Goal: Task Accomplishment & Management: Use online tool/utility

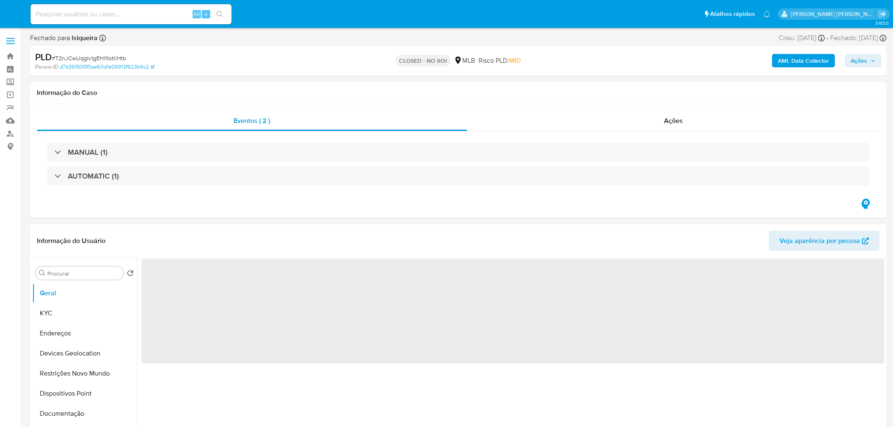
select select "10"
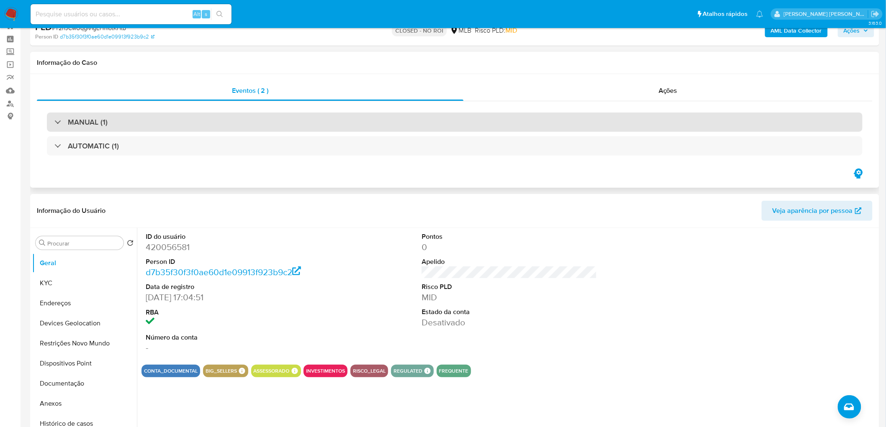
scroll to position [46, 0]
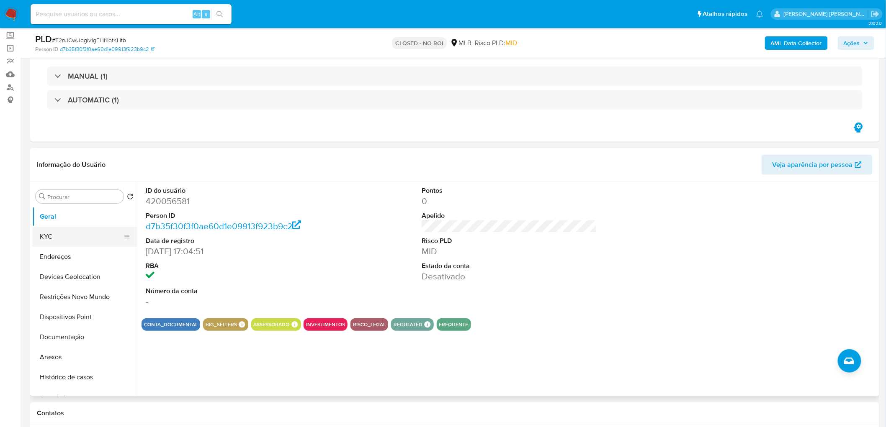
click at [52, 238] on button "KYC" at bounding box center [81, 237] width 98 height 20
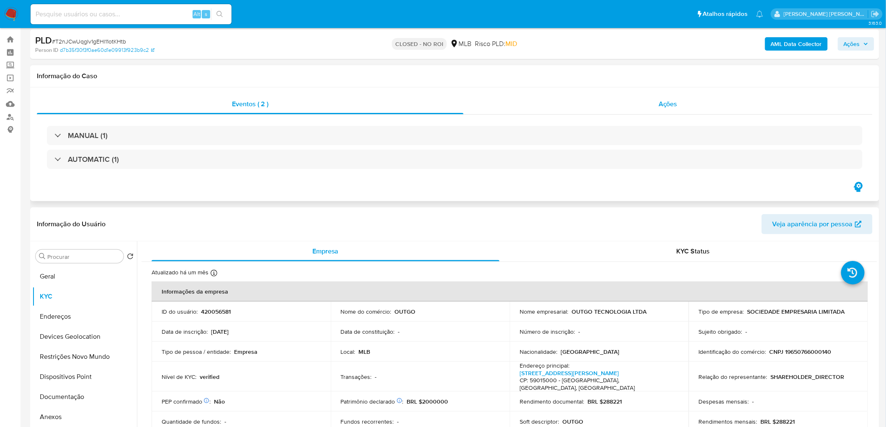
scroll to position [0, 0]
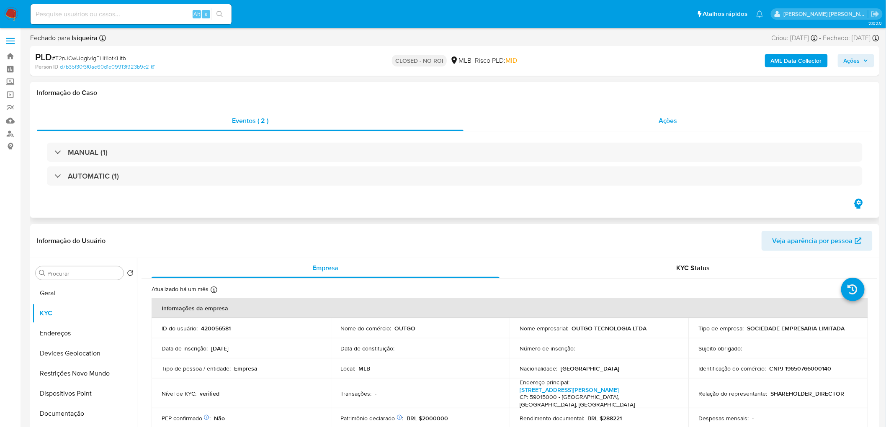
click at [605, 124] on div "Ações" at bounding box center [667, 121] width 409 height 20
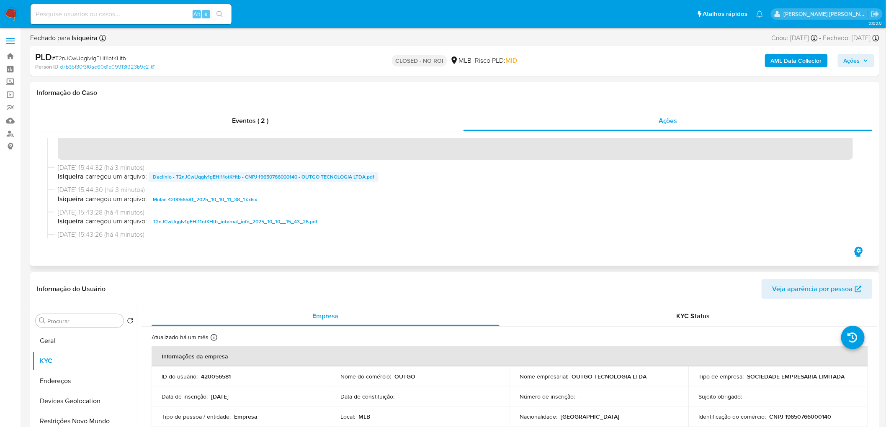
scroll to position [93, 0]
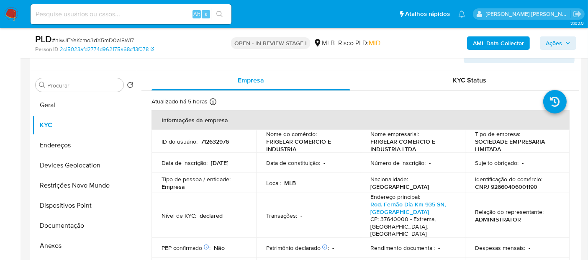
scroll to position [93, 0]
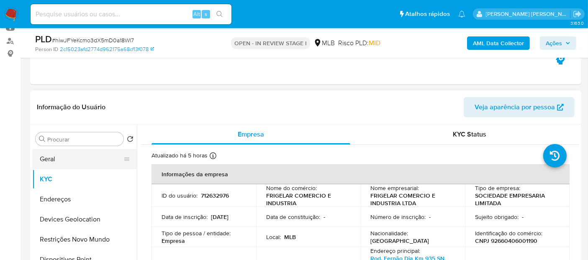
click at [50, 162] on button "Geral" at bounding box center [81, 159] width 98 height 20
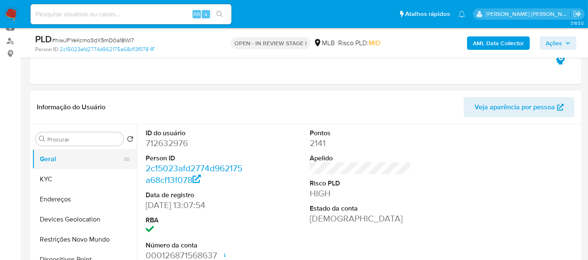
click at [65, 164] on button "Geral" at bounding box center [81, 159] width 98 height 20
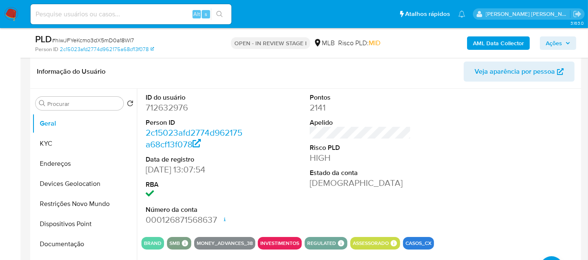
scroll to position [186, 0]
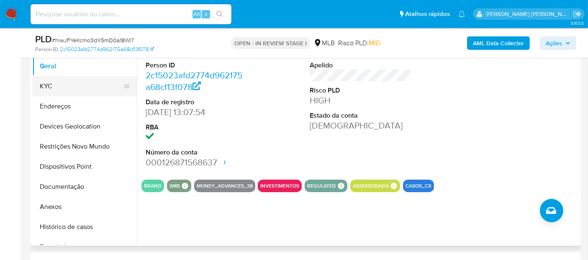
click at [51, 84] on button "KYC" at bounding box center [81, 86] width 98 height 20
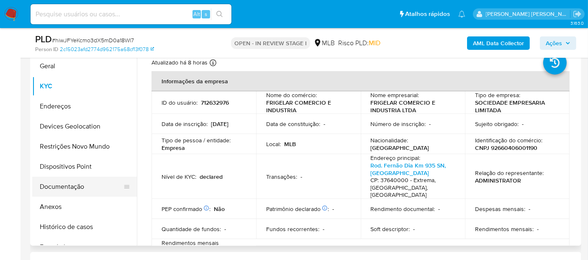
click at [68, 187] on button "Documentação" at bounding box center [81, 187] width 98 height 20
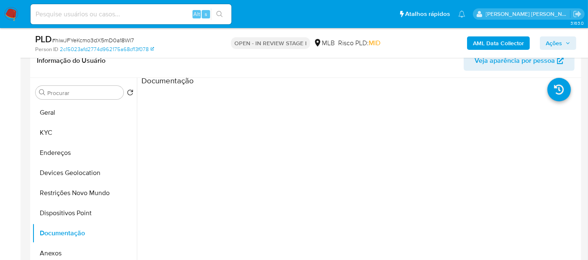
scroll to position [0, 0]
click at [254, 130] on div at bounding box center [415, 222] width 329 height 268
click at [242, 106] on ul at bounding box center [197, 208] width 110 height 241
click at [240, 91] on ul at bounding box center [197, 208] width 110 height 241
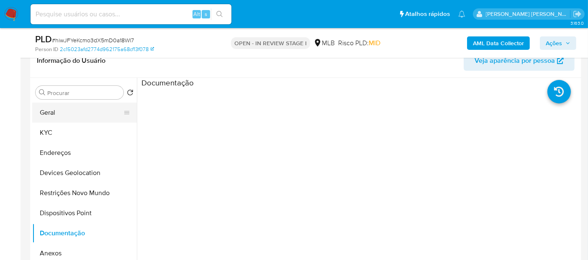
click at [67, 113] on button "Geral" at bounding box center [81, 113] width 98 height 20
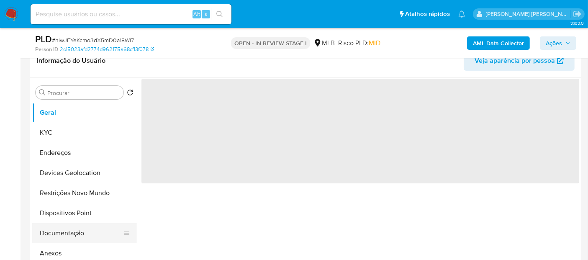
scroll to position [93, 0]
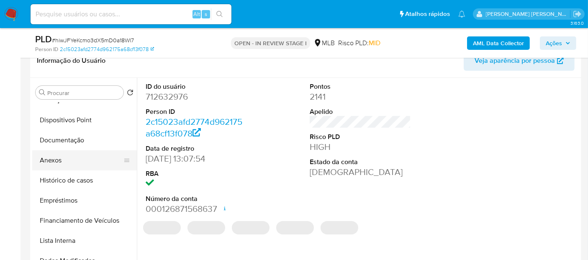
click at [86, 161] on button "Anexos" at bounding box center [81, 160] width 98 height 20
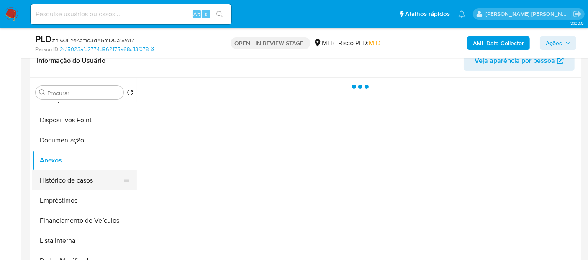
click at [78, 180] on button "Histórico de casos" at bounding box center [81, 180] width 98 height 20
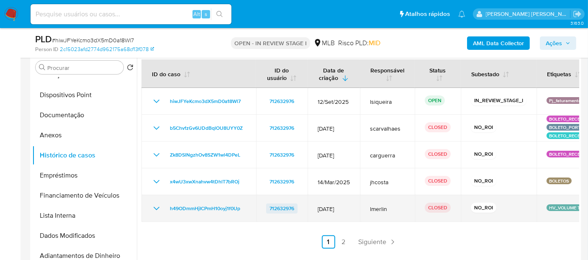
scroll to position [186, 0]
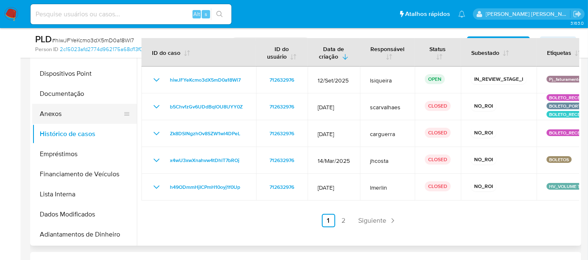
click at [80, 118] on button "Anexos" at bounding box center [81, 114] width 98 height 20
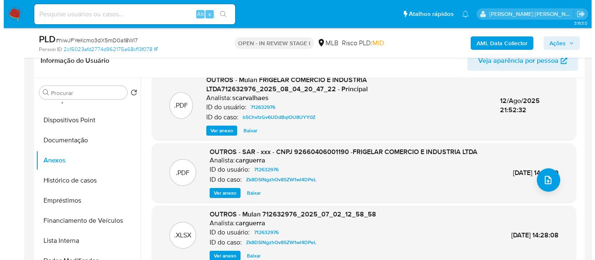
scroll to position [87, 0]
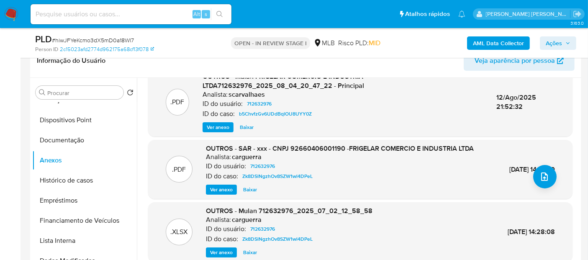
click at [222, 188] on span "Ver anexo" at bounding box center [221, 189] width 23 height 8
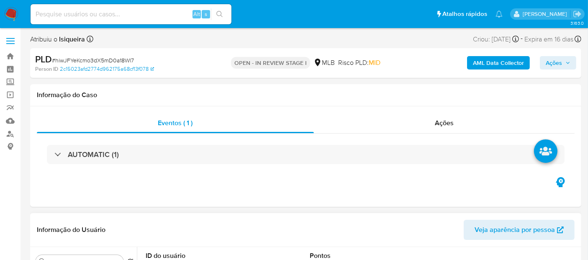
select select "10"
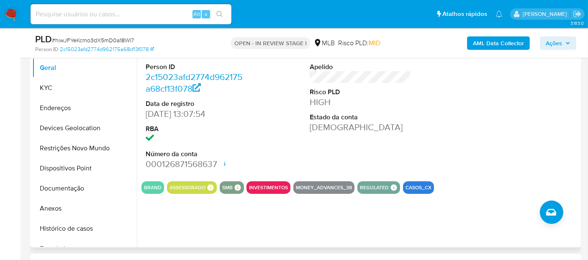
scroll to position [186, 0]
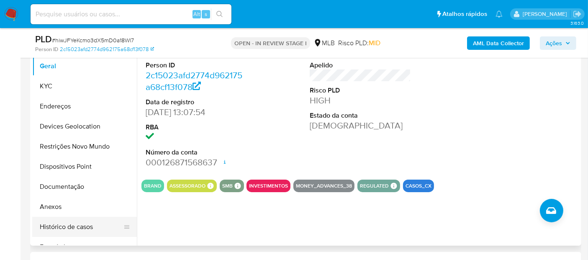
click at [72, 223] on button "Histórico de casos" at bounding box center [81, 227] width 98 height 20
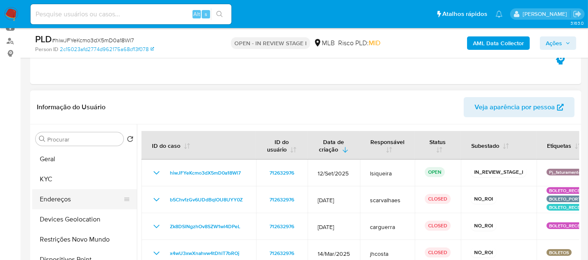
scroll to position [93, 0]
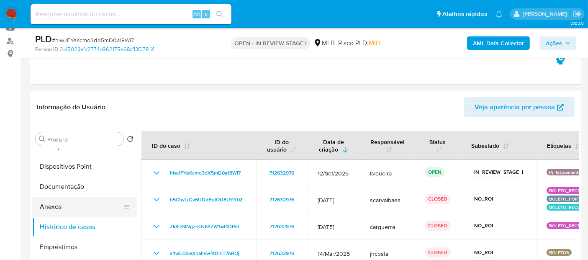
click at [73, 206] on button "Anexos" at bounding box center [81, 207] width 98 height 20
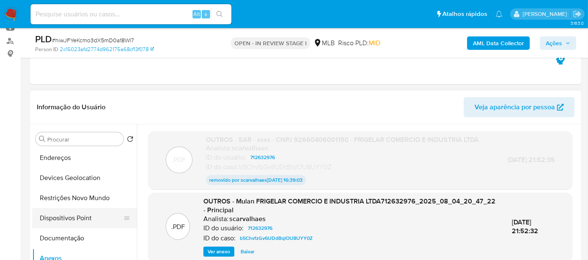
scroll to position [46, 0]
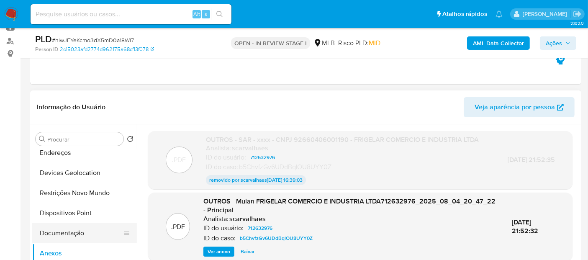
click at [68, 232] on button "Documentação" at bounding box center [81, 233] width 98 height 20
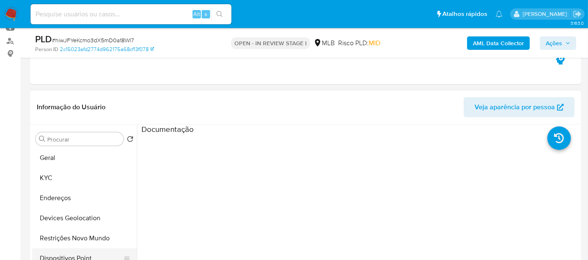
scroll to position [0, 0]
click at [82, 160] on button "Geral" at bounding box center [81, 159] width 98 height 20
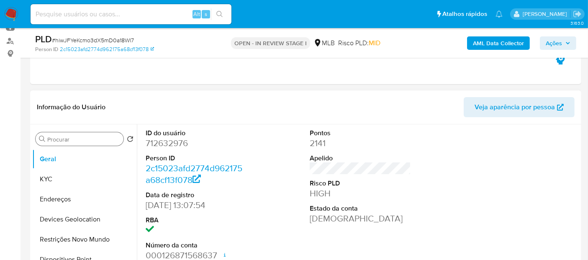
click at [81, 139] on input "Procurar" at bounding box center [83, 140] width 73 height 8
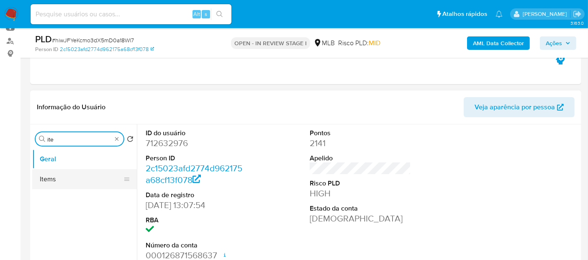
type input "ite"
click at [62, 184] on button "Items" at bounding box center [81, 179] width 98 height 20
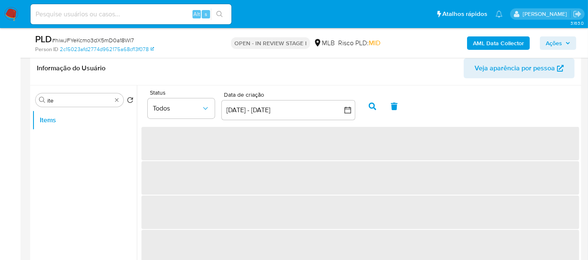
scroll to position [139, 0]
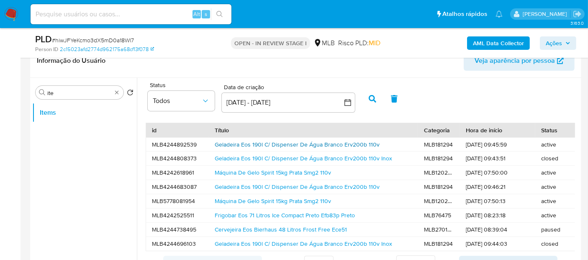
click at [322, 144] on link "Geladeira Eos 190l C/ Dispenser De Água Branco Erv200b 110v" at bounding box center [297, 144] width 165 height 8
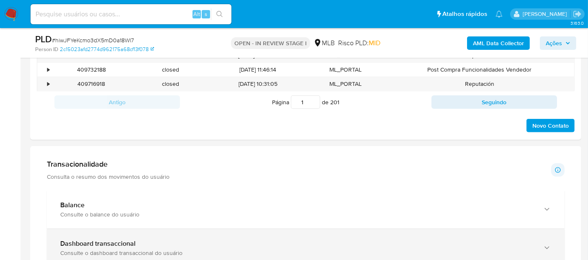
scroll to position [512, 0]
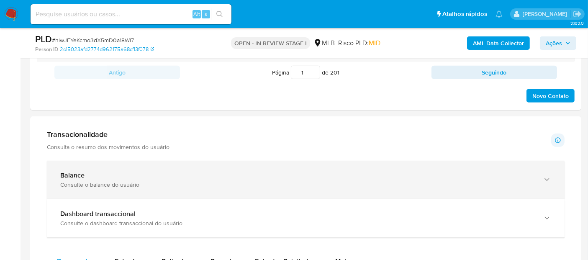
click at [252, 176] on div "Balance" at bounding box center [297, 175] width 474 height 8
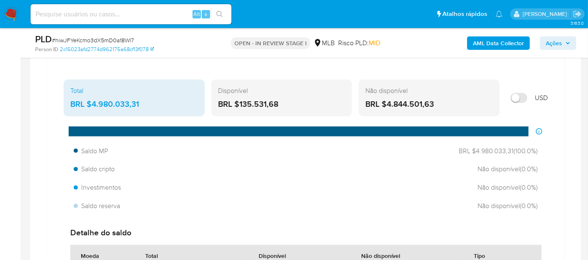
scroll to position [605, 0]
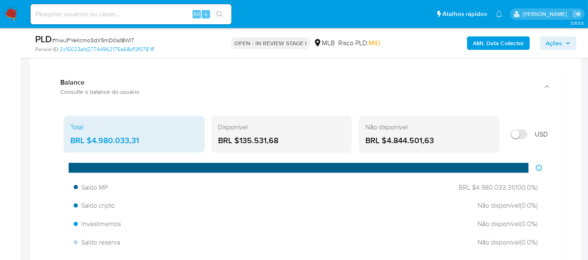
drag, startPoint x: 294, startPoint y: 136, endPoint x: 239, endPoint y: 141, distance: 55.5
click at [239, 141] on div "BRL $135.531,68" at bounding box center [282, 140] width 128 height 11
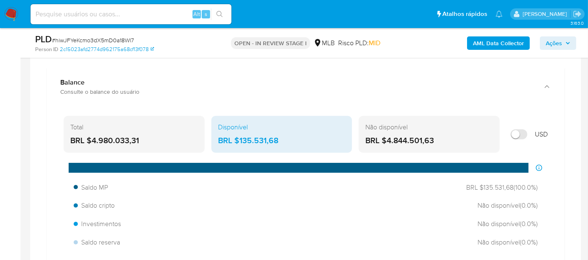
click at [145, 135] on div "BRL $4.980.033,31" at bounding box center [134, 140] width 128 height 11
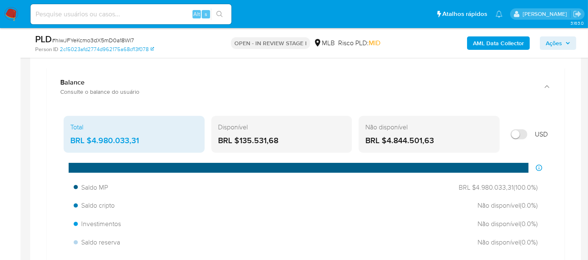
drag, startPoint x: 157, startPoint y: 138, endPoint x: 92, endPoint y: 138, distance: 64.9
click at [92, 138] on div "BRL $4.980.033,31" at bounding box center [134, 140] width 128 height 11
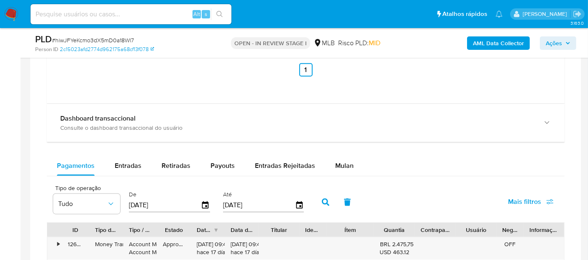
scroll to position [930, 0]
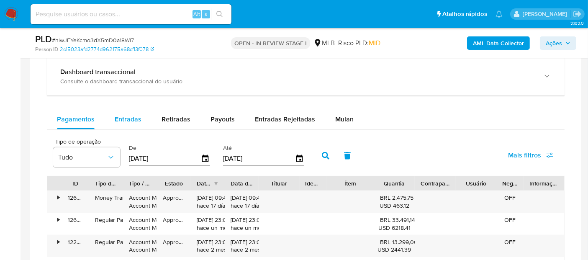
click at [134, 121] on span "Entradas" at bounding box center [128, 119] width 27 height 10
select select "10"
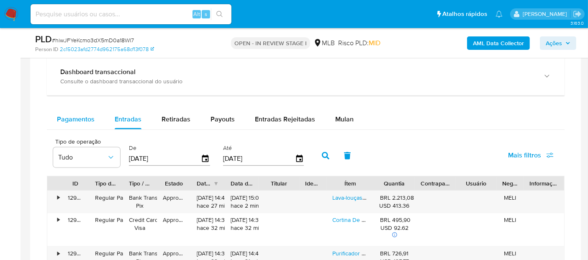
click at [82, 121] on span "Pagamentos" at bounding box center [76, 119] width 38 height 10
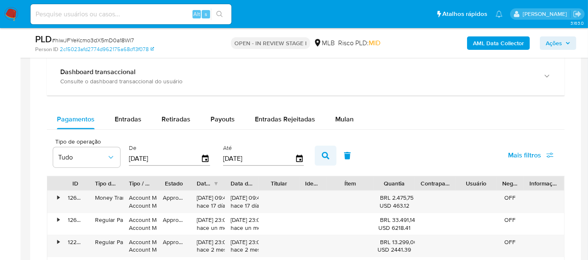
click at [316, 153] on button "button" at bounding box center [326, 156] width 22 height 20
drag, startPoint x: 123, startPoint y: 116, endPoint x: 165, endPoint y: 116, distance: 41.4
click at [127, 116] on span "Entradas" at bounding box center [128, 119] width 27 height 10
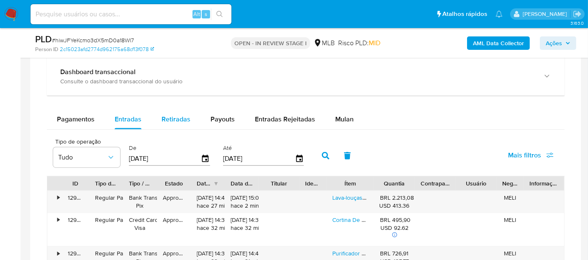
click at [178, 116] on span "Retiradas" at bounding box center [176, 119] width 29 height 10
select select "10"
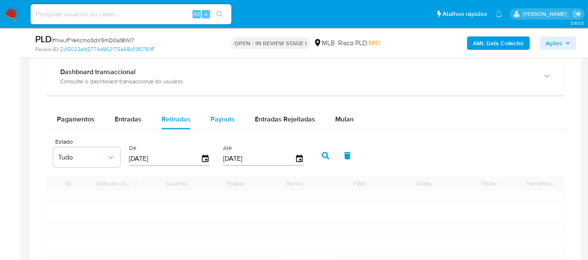
click at [237, 114] on button "Payouts" at bounding box center [223, 119] width 44 height 20
select select "10"
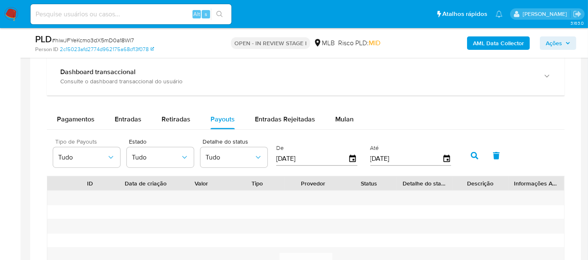
click at [105, 145] on div "Tipo de Payouts Tudo" at bounding box center [86, 153] width 67 height 29
click at [99, 154] on span "Tudo" at bounding box center [82, 157] width 49 height 8
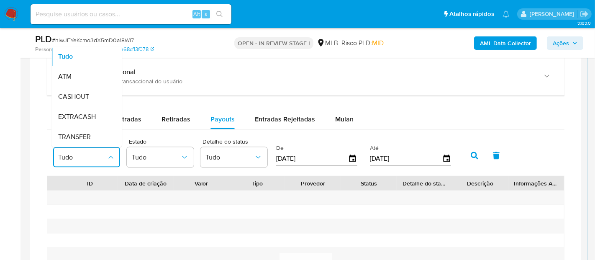
click at [99, 154] on span "Tudo" at bounding box center [82, 157] width 49 height 8
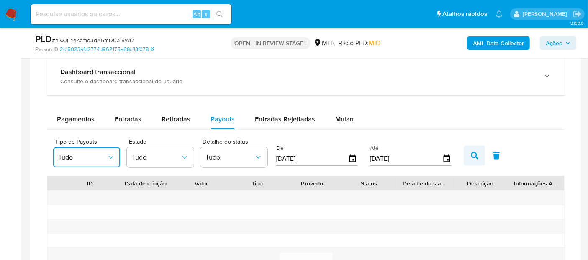
click at [472, 154] on icon "button" at bounding box center [475, 156] width 8 height 8
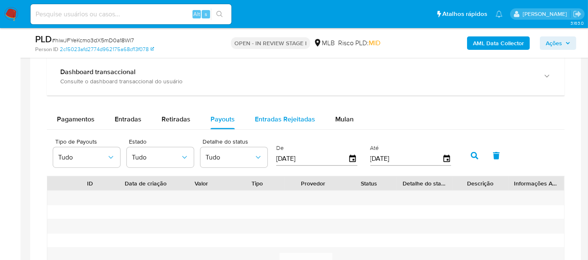
click at [288, 110] on div "Entradas Rejeitadas" at bounding box center [285, 119] width 60 height 20
select select "10"
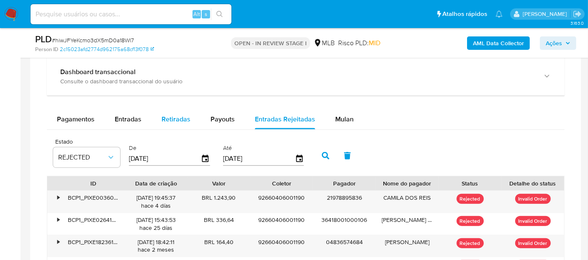
click at [178, 115] on span "Retiradas" at bounding box center [176, 119] width 29 height 10
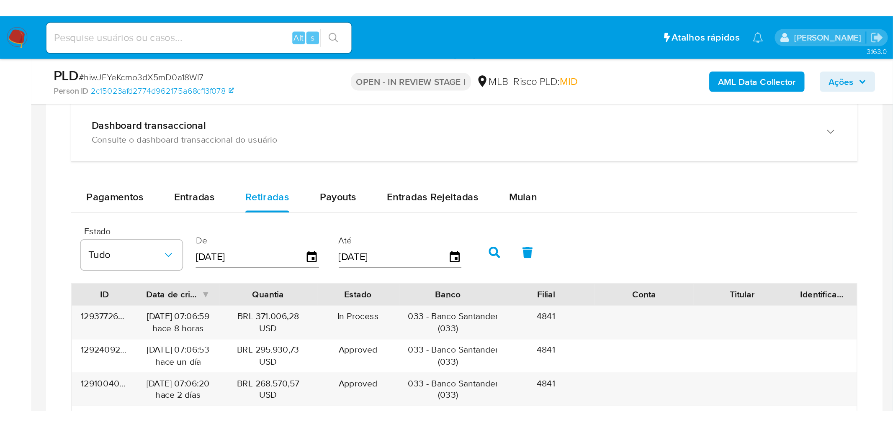
scroll to position [977, 0]
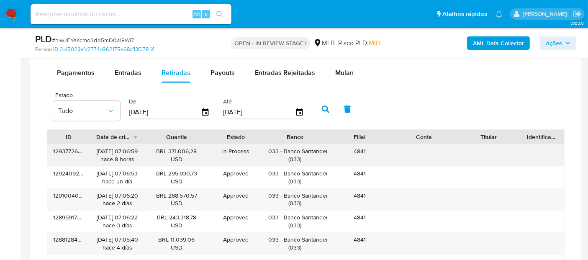
click at [104, 155] on div "10/10/2025 07:06:59 hace 8 horas" at bounding box center [117, 155] width 42 height 16
click at [220, 158] on div "In Process Scheduled" at bounding box center [236, 155] width 54 height 22
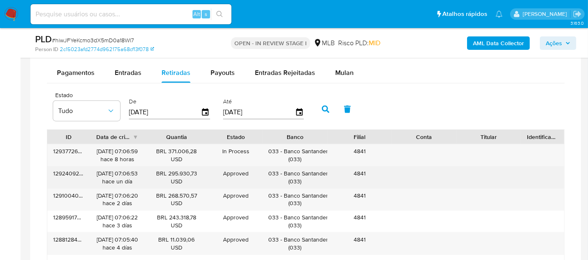
drag, startPoint x: 221, startPoint y: 168, endPoint x: 253, endPoint y: 183, distance: 35.4
click at [253, 183] on div "Approved Approved" at bounding box center [236, 178] width 54 height 22
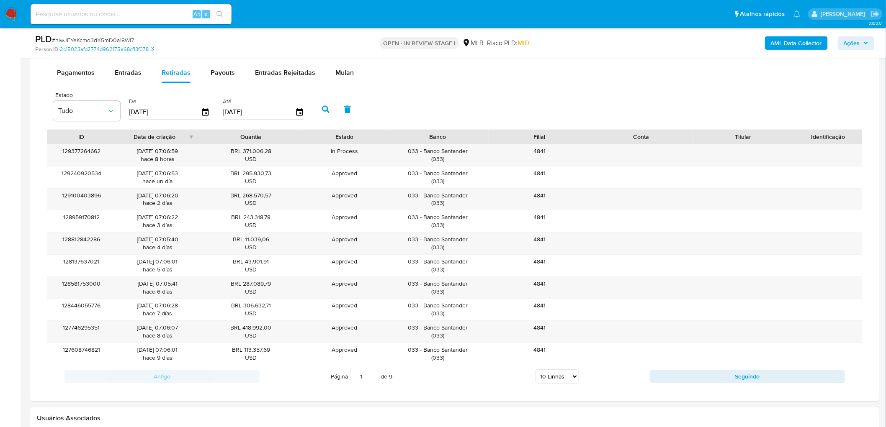
click at [595, 185] on div "129377264662 10/10/2025 07:06:59 hace 8 horas BRL 371.006,28 USD In Process Sch…" at bounding box center [455, 254] width 816 height 221
click at [143, 79] on button "Entradas" at bounding box center [128, 73] width 47 height 20
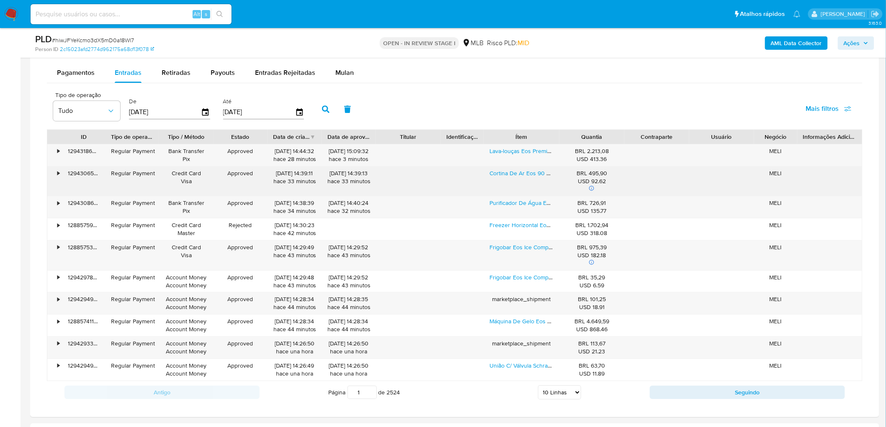
click at [62, 174] on div "129430655456" at bounding box center [83, 182] width 43 height 30
click at [59, 174] on div "•" at bounding box center [58, 174] width 2 height 8
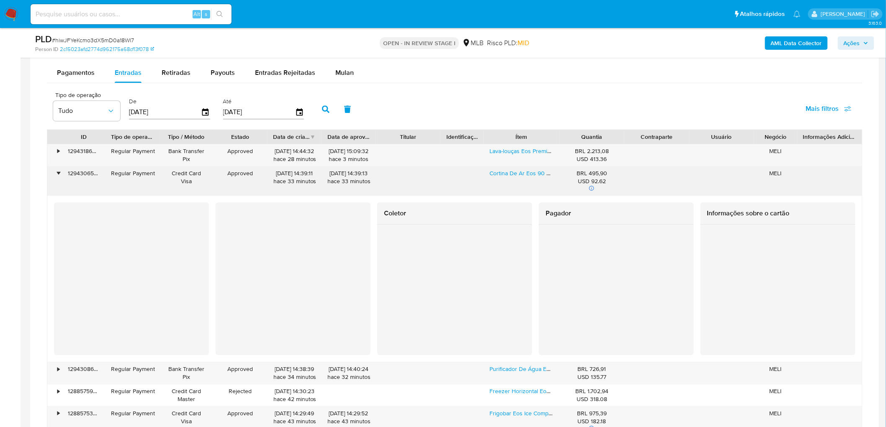
click at [62, 174] on div "129430655456" at bounding box center [83, 182] width 43 height 30
click at [57, 176] on div "•" at bounding box center [58, 174] width 2 height 8
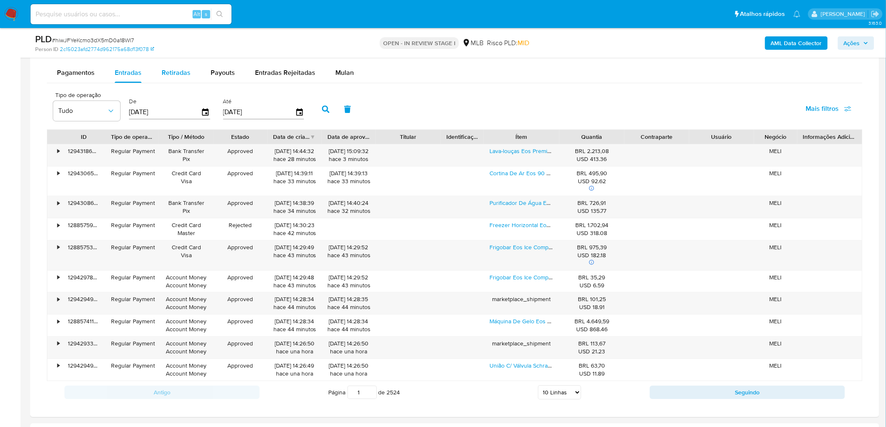
click at [179, 73] on span "Retiradas" at bounding box center [176, 73] width 29 height 10
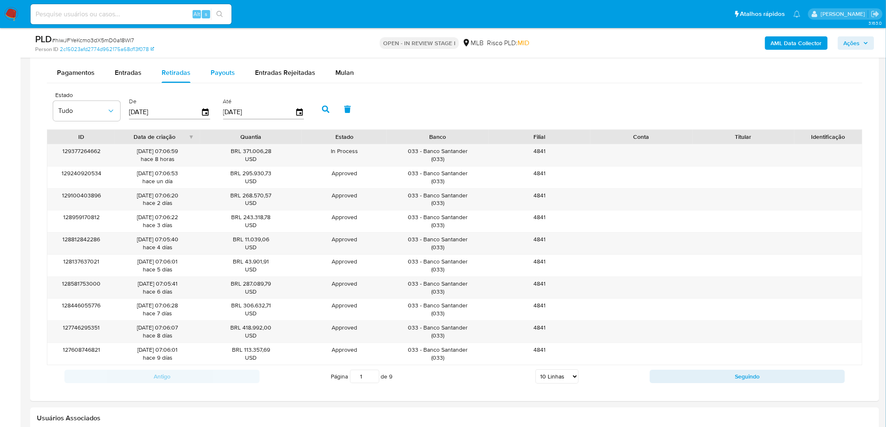
click at [219, 74] on span "Payouts" at bounding box center [223, 73] width 24 height 10
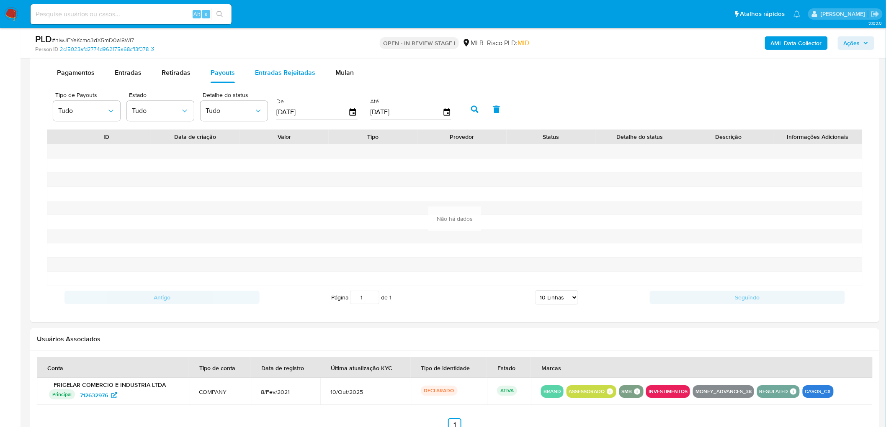
click at [270, 72] on span "Entradas Rejeitadas" at bounding box center [285, 73] width 60 height 10
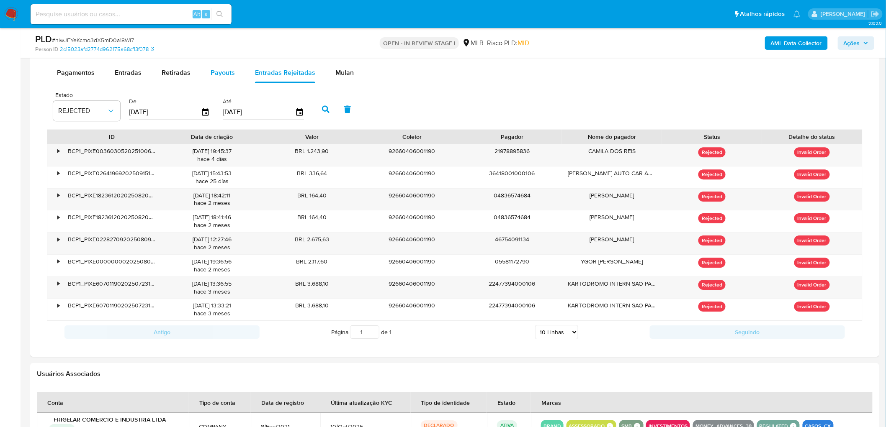
click at [234, 72] on button "Payouts" at bounding box center [223, 73] width 44 height 20
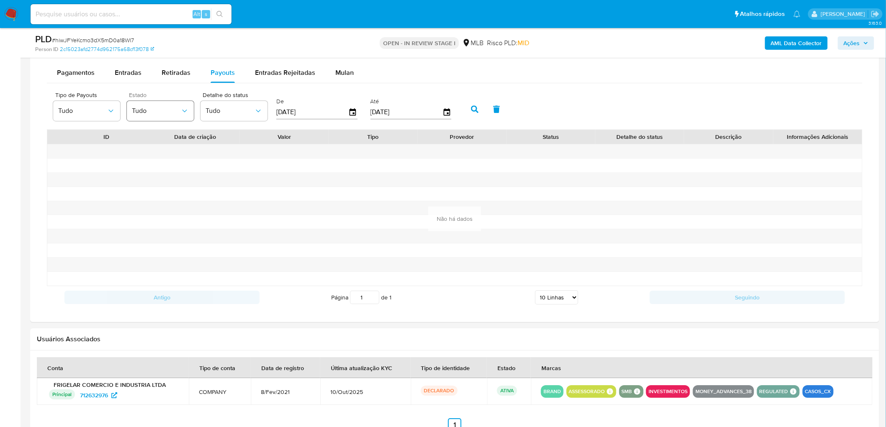
click at [170, 115] on span "Tudo" at bounding box center [156, 111] width 49 height 8
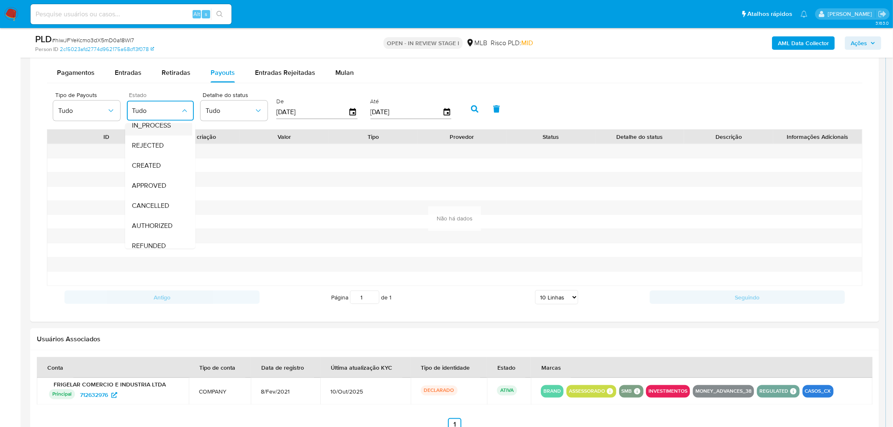
scroll to position [42, 0]
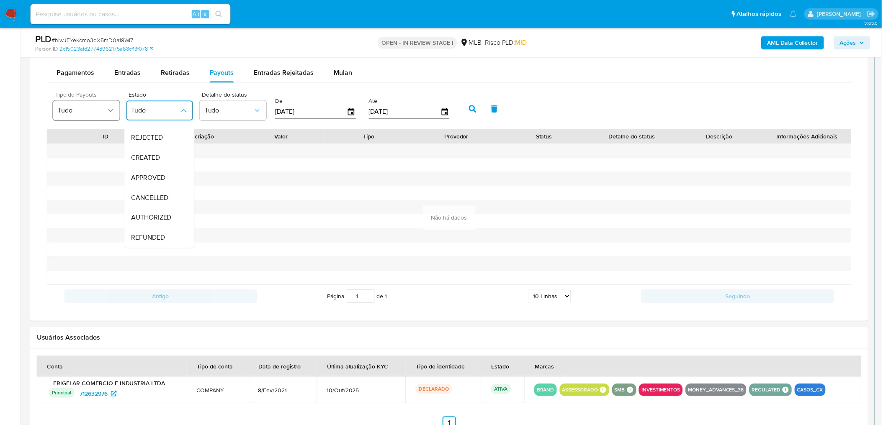
click at [103, 119] on button "Tudo" at bounding box center [86, 111] width 67 height 20
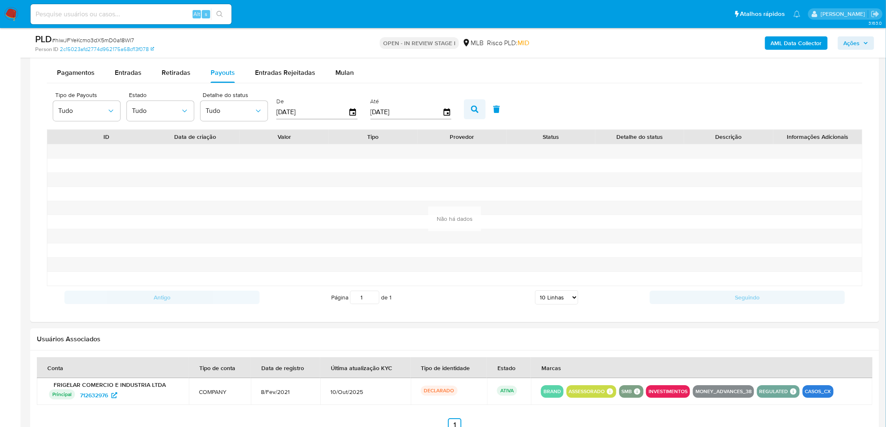
click at [471, 111] on icon "button" at bounding box center [475, 110] width 8 height 8
click at [178, 70] on span "Retiradas" at bounding box center [176, 73] width 29 height 10
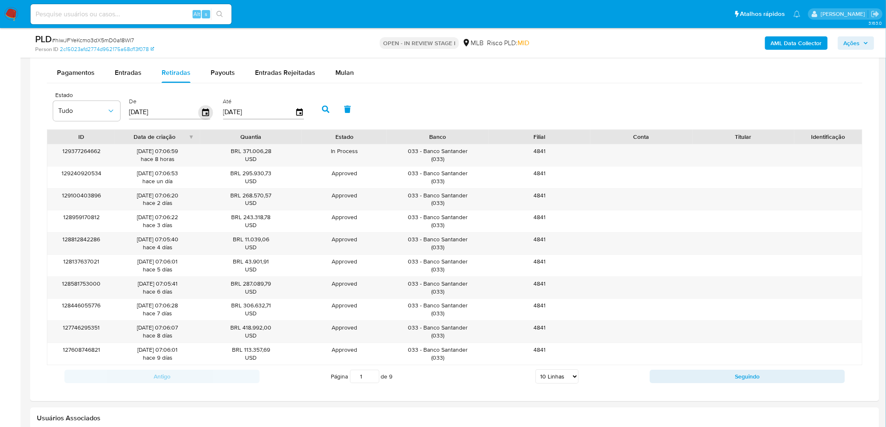
click at [203, 110] on icon "button" at bounding box center [205, 112] width 7 height 8
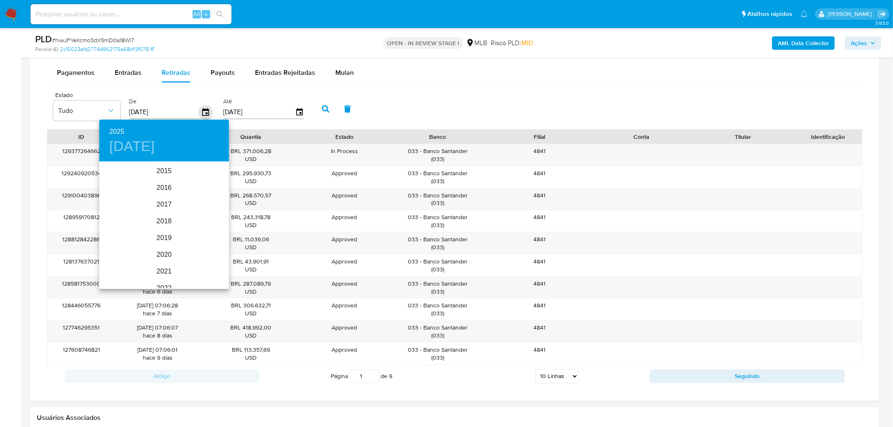
scroll to position [117, 0]
click at [166, 222] on div "2025" at bounding box center [164, 225] width 130 height 17
click at [168, 240] on div "ago." at bounding box center [163, 241] width 43 height 31
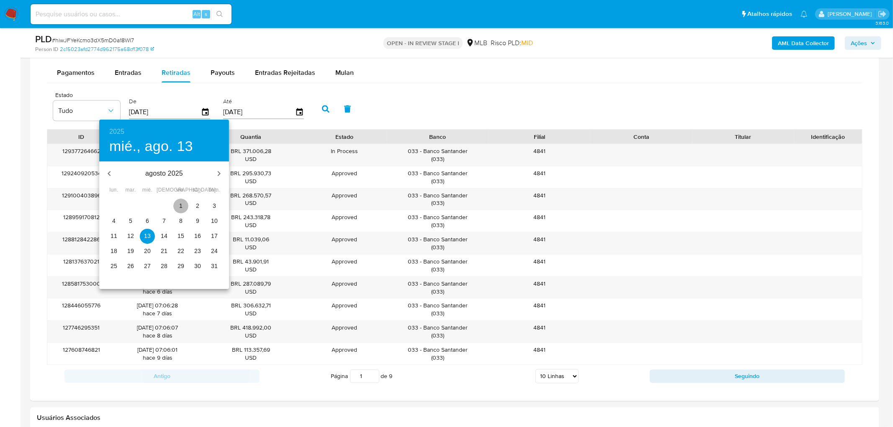
click at [178, 203] on span "1" at bounding box center [180, 206] width 15 height 8
type input "01/08/2025"
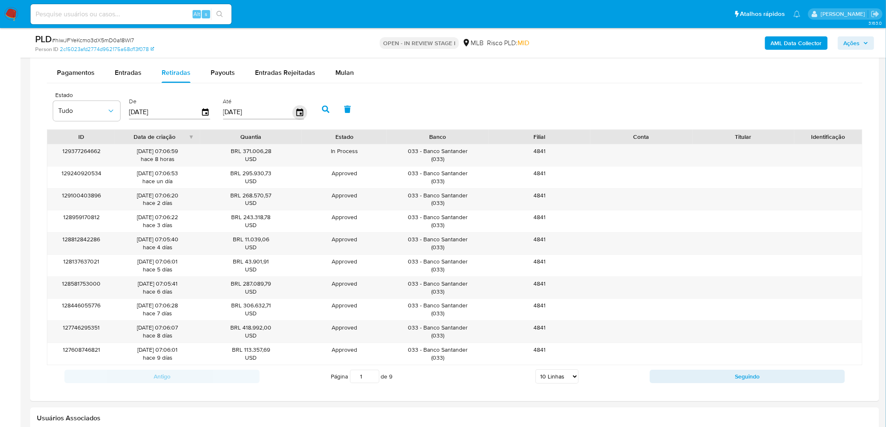
click at [299, 114] on icon "button" at bounding box center [299, 112] width 7 height 8
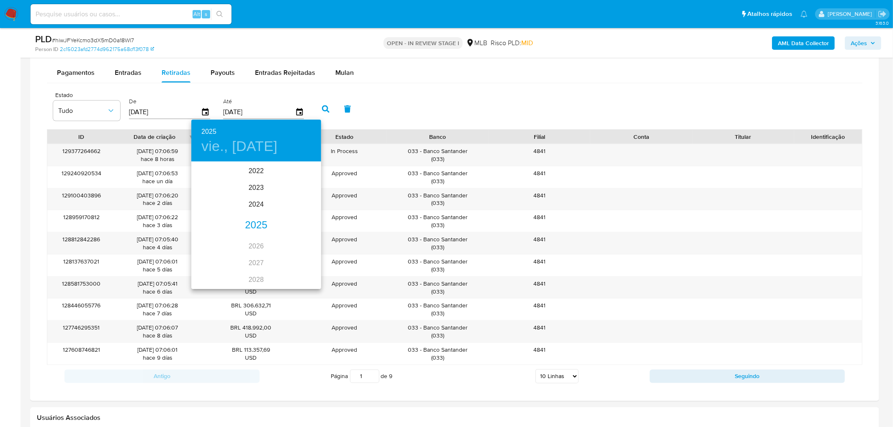
click at [249, 222] on div "2025" at bounding box center [256, 225] width 130 height 17
click at [205, 260] on div "oct." at bounding box center [212, 272] width 43 height 31
click at [238, 219] on p "8" at bounding box center [239, 221] width 3 height 8
type input "08/10/2025"
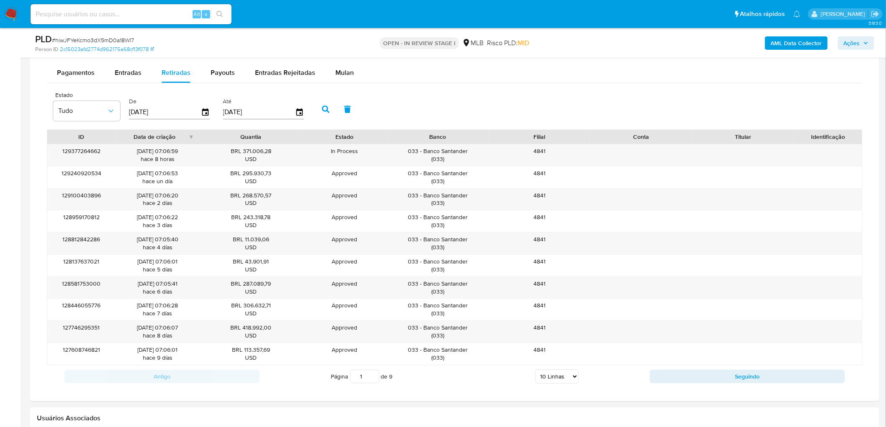
click at [324, 104] on button "button" at bounding box center [326, 109] width 22 height 20
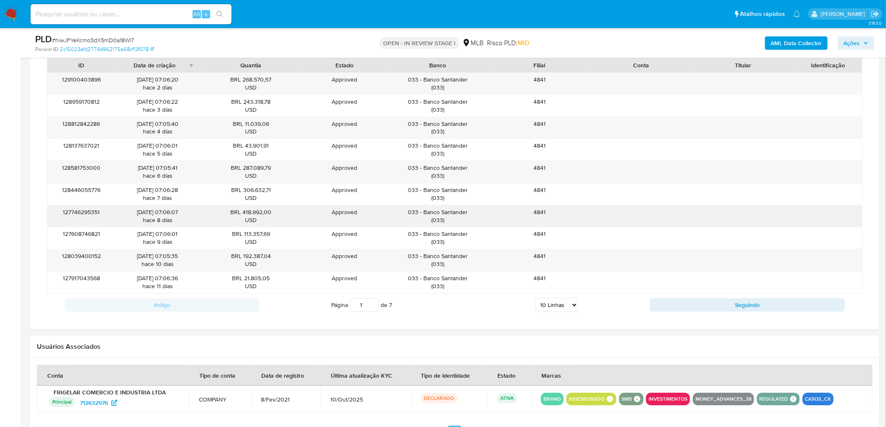
scroll to position [1023, 0]
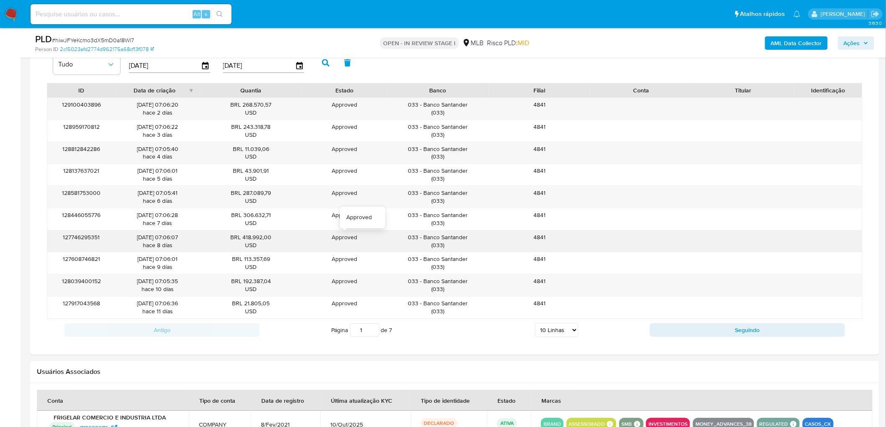
click at [381, 241] on div "Approved" at bounding box center [344, 238] width 73 height 8
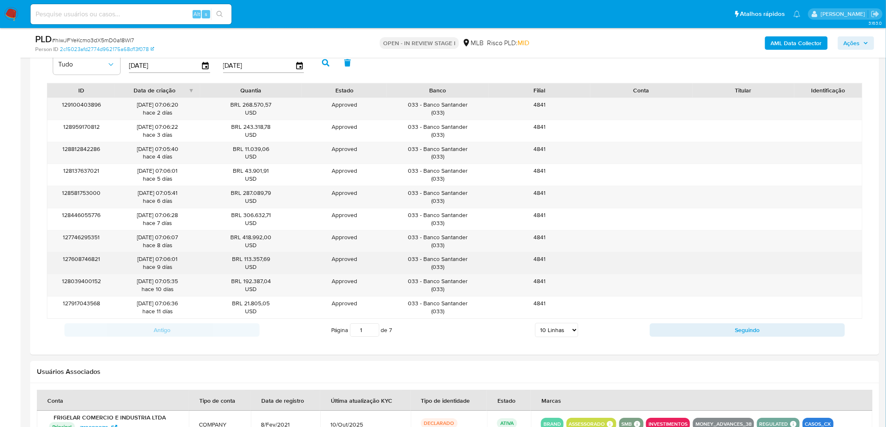
drag, startPoint x: 245, startPoint y: 228, endPoint x: 268, endPoint y: 274, distance: 51.1
click at [269, 260] on div "129100403896 08/10/2025 07:06:20 hace 2 días BRL 268.570,57 USD Approved Approv…" at bounding box center [455, 208] width 816 height 221
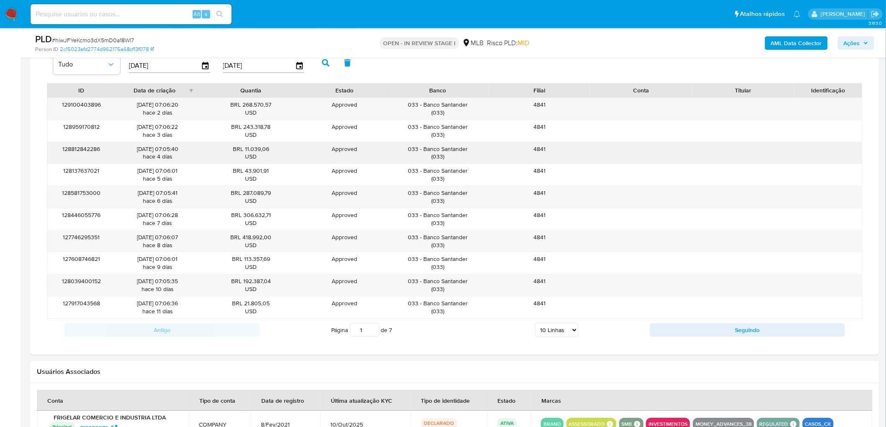
click at [282, 152] on div "BRL 11.039,06 USD" at bounding box center [251, 153] width 90 height 16
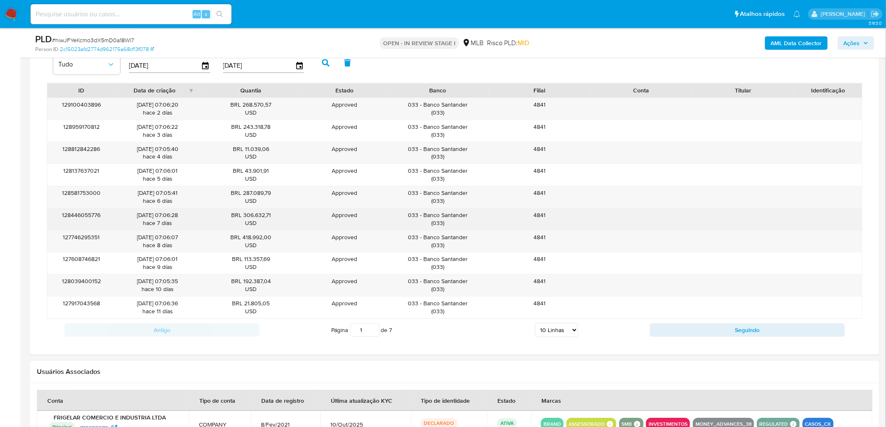
click at [234, 224] on div "BRL 306.632,71 USD" at bounding box center [251, 219] width 90 height 16
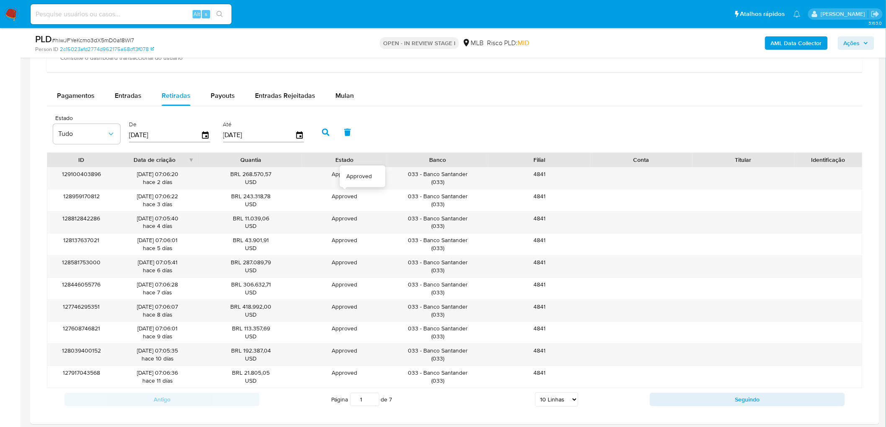
scroll to position [930, 0]
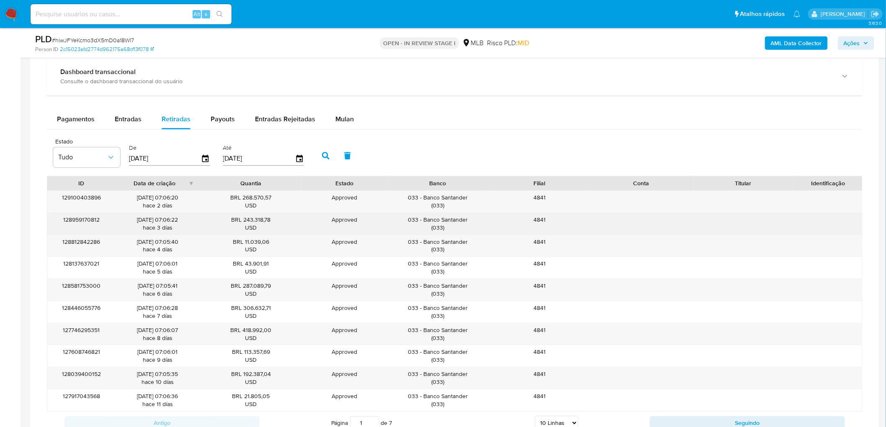
click at [595, 202] on div "129100403896 08/10/2025 07:06:20 hace 2 días BRL 268.570,57 USD Approved Approv…" at bounding box center [454, 202] width 815 height 22
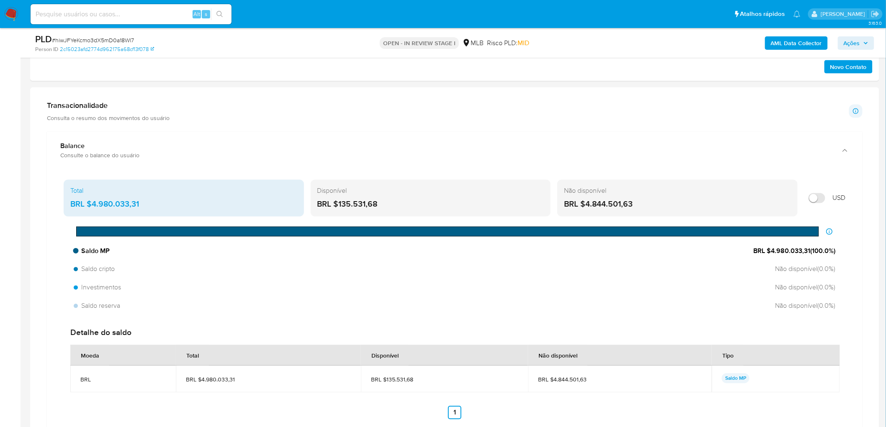
scroll to position [558, 0]
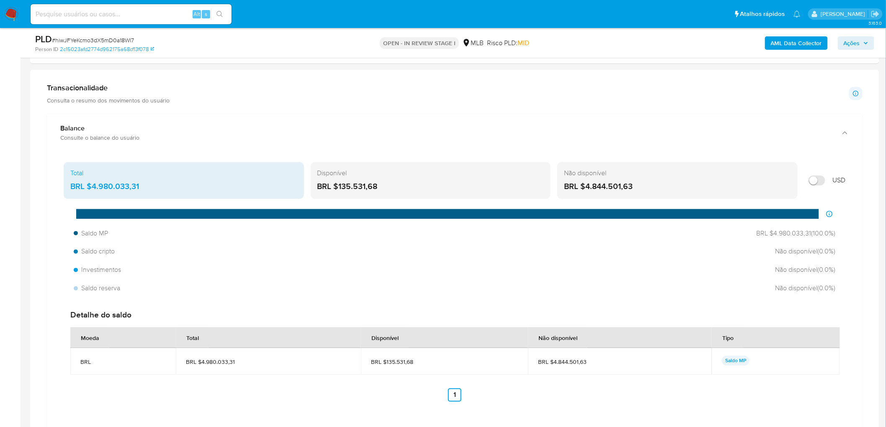
drag, startPoint x: 394, startPoint y: 188, endPoint x: 337, endPoint y: 195, distance: 56.9
click at [337, 195] on div "Disponível BRL $135.531,68" at bounding box center [431, 180] width 240 height 37
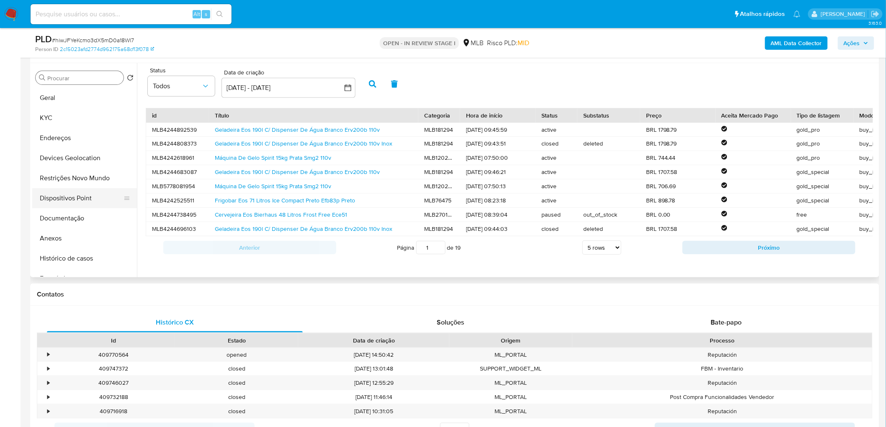
scroll to position [139, 0]
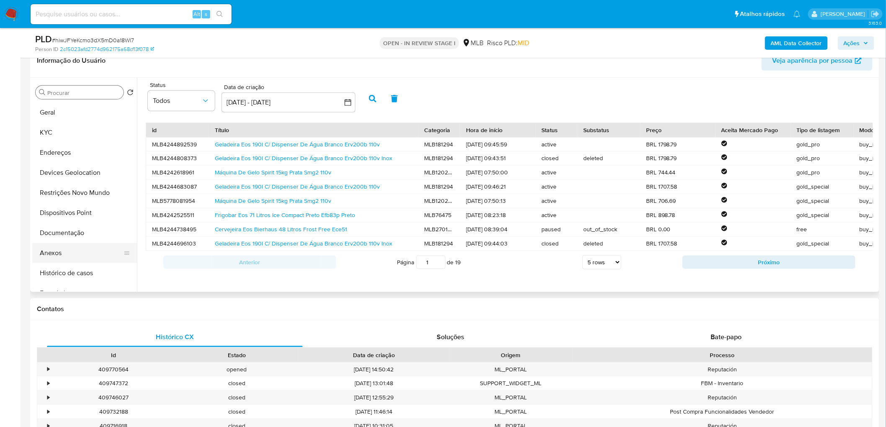
click at [48, 245] on button "Anexos" at bounding box center [81, 253] width 98 height 20
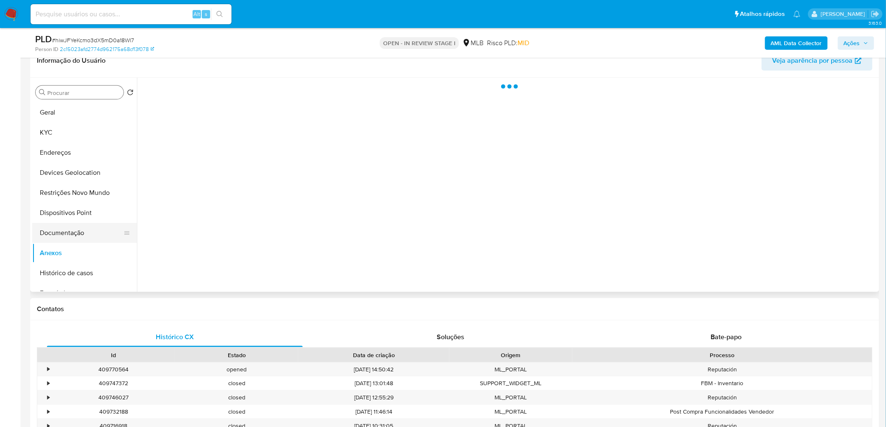
click at [56, 237] on button "Documentação" at bounding box center [81, 233] width 98 height 20
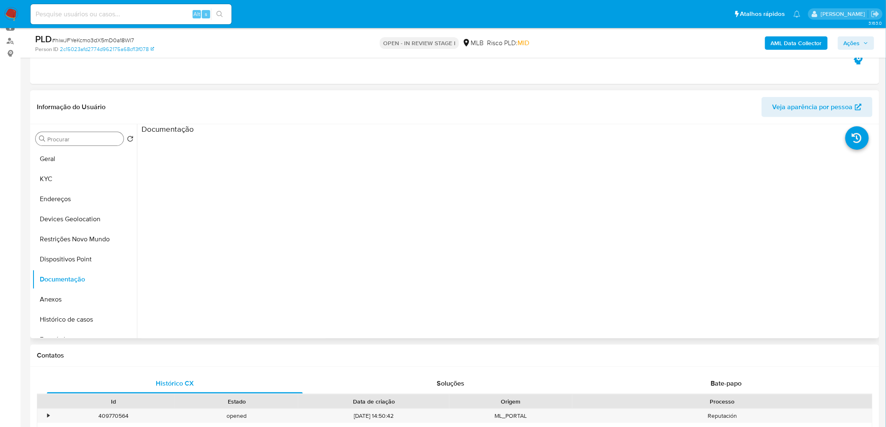
scroll to position [46, 0]
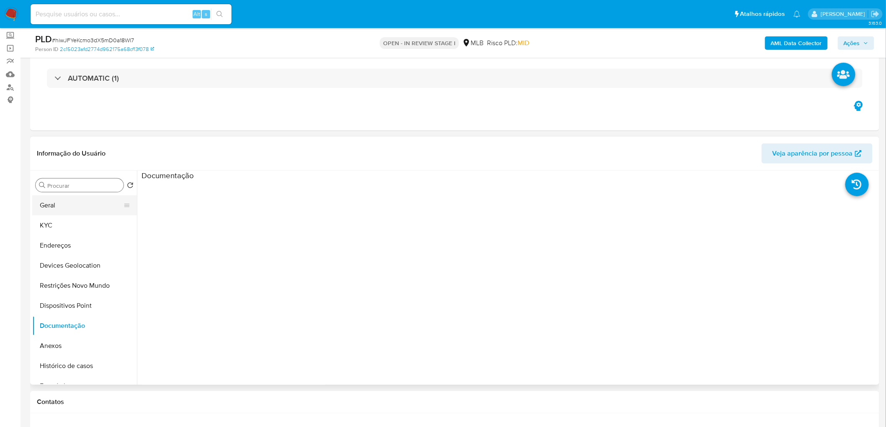
click at [60, 203] on button "Geral" at bounding box center [81, 206] width 98 height 20
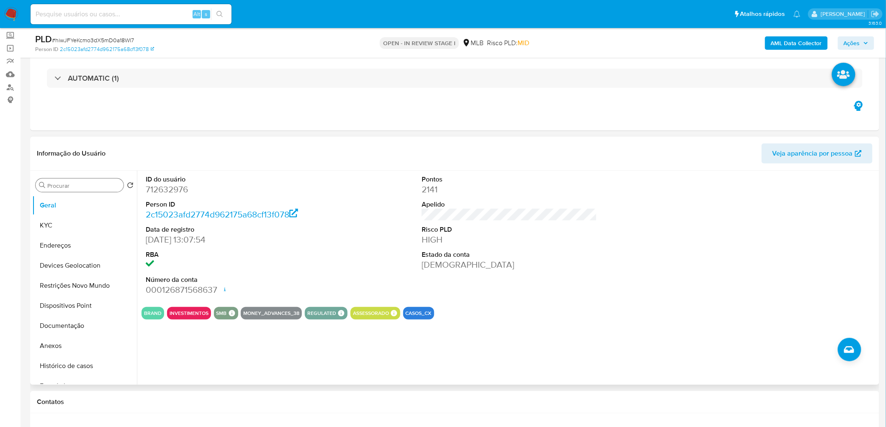
click at [327, 255] on div "ID do usuário 712632976 Person ID 2c15023afd2774d962175a68cf13f078 Data de regi…" at bounding box center [510, 236] width 736 height 130
click at [66, 224] on button "KYC" at bounding box center [81, 226] width 98 height 20
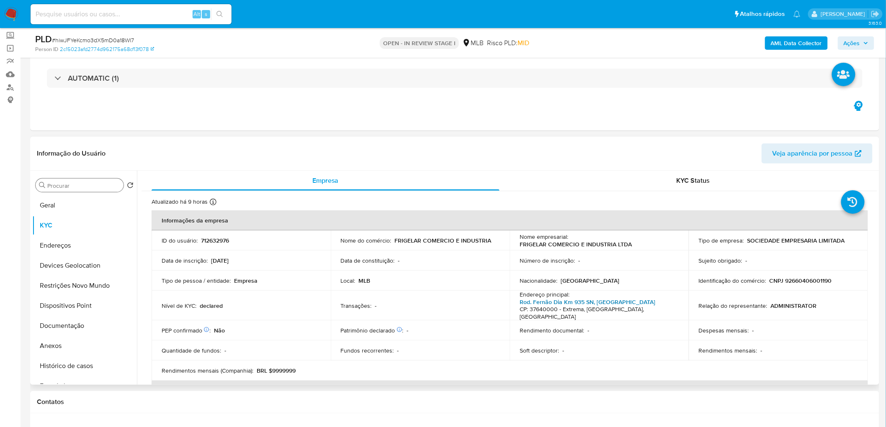
click at [540, 260] on link "Rod. Fernão Dia Km 935 SN, Pessegueiros" at bounding box center [588, 302] width 136 height 8
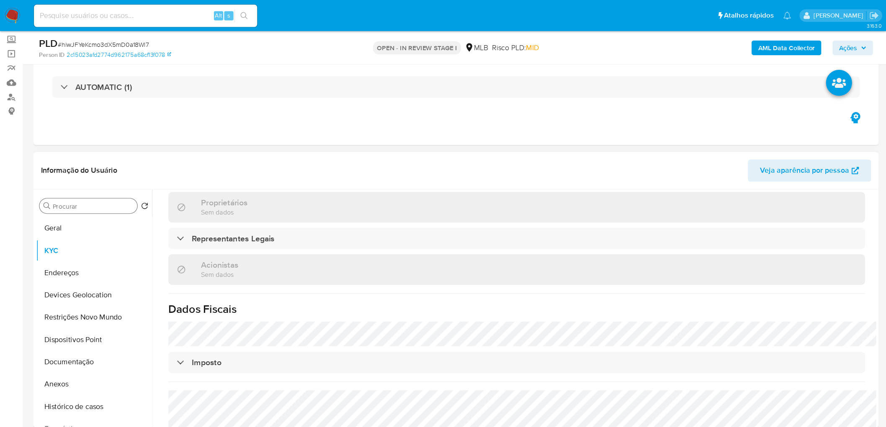
scroll to position [440, 0]
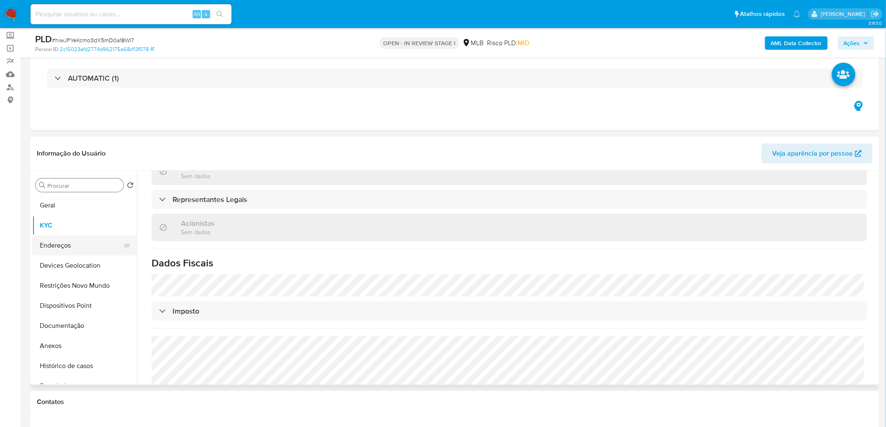
click at [44, 245] on button "Endereços" at bounding box center [81, 246] width 98 height 20
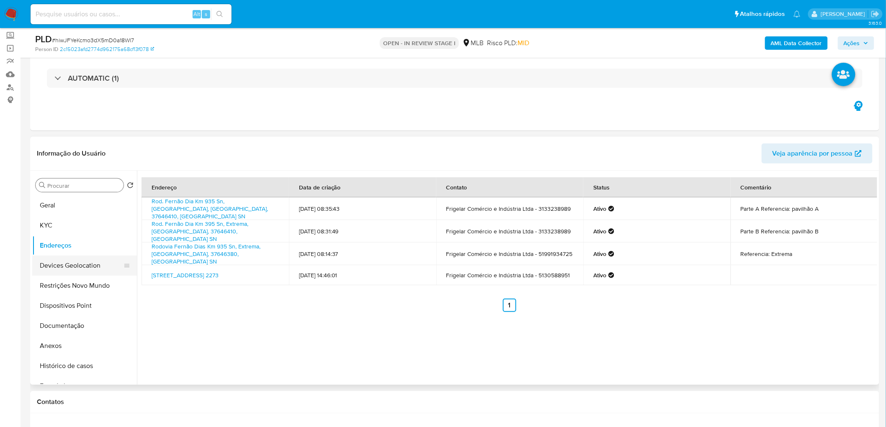
click at [85, 260] on button "Devices Geolocation" at bounding box center [81, 266] width 98 height 20
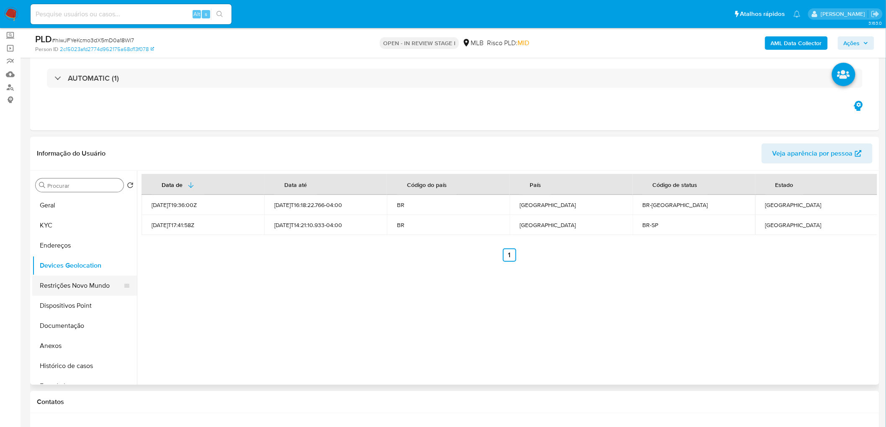
click at [81, 260] on button "Restrições Novo Mundo" at bounding box center [81, 286] width 98 height 20
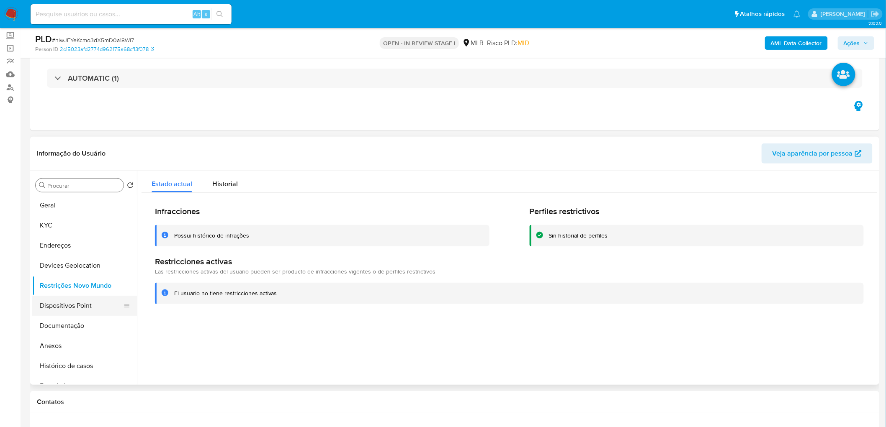
click at [91, 260] on button "Dispositivos Point" at bounding box center [81, 306] width 98 height 20
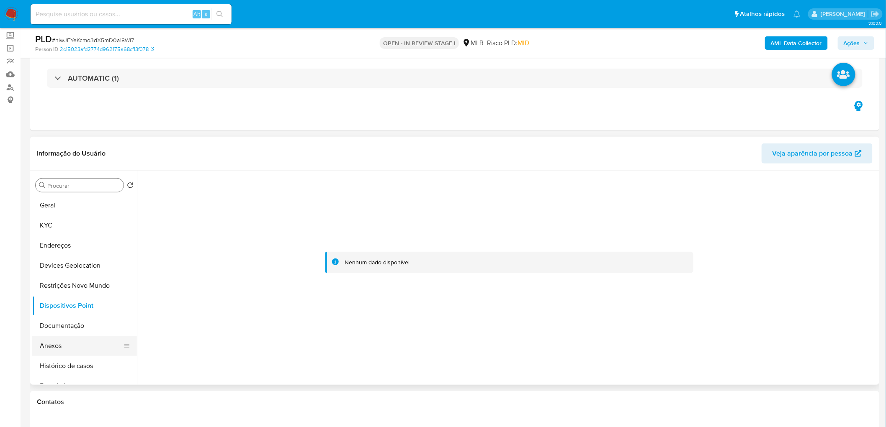
click at [94, 260] on button "Anexos" at bounding box center [81, 346] width 98 height 20
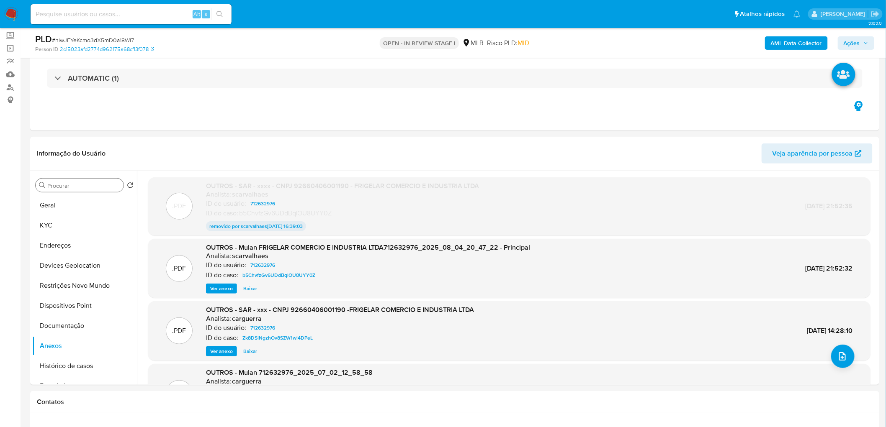
click at [595, 36] on b "AML Data Collector" at bounding box center [796, 42] width 51 height 13
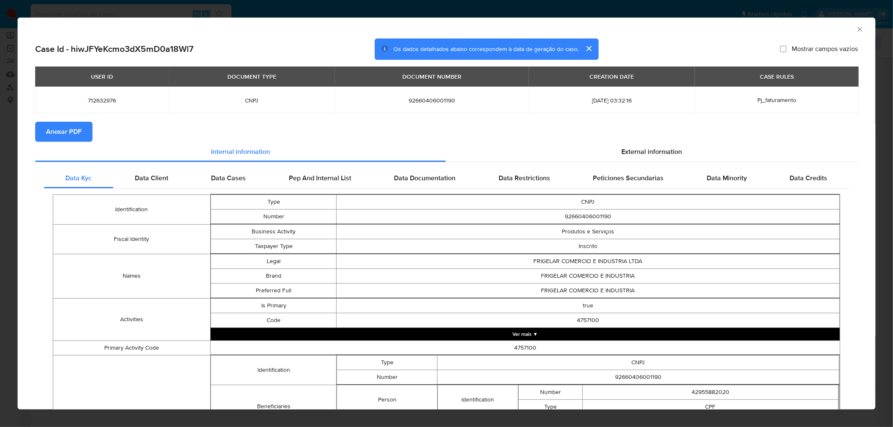
click at [72, 125] on span "Anexar PDF" at bounding box center [64, 132] width 36 height 18
click at [595, 28] on icon "Fechar a janela" at bounding box center [860, 29] width 8 height 8
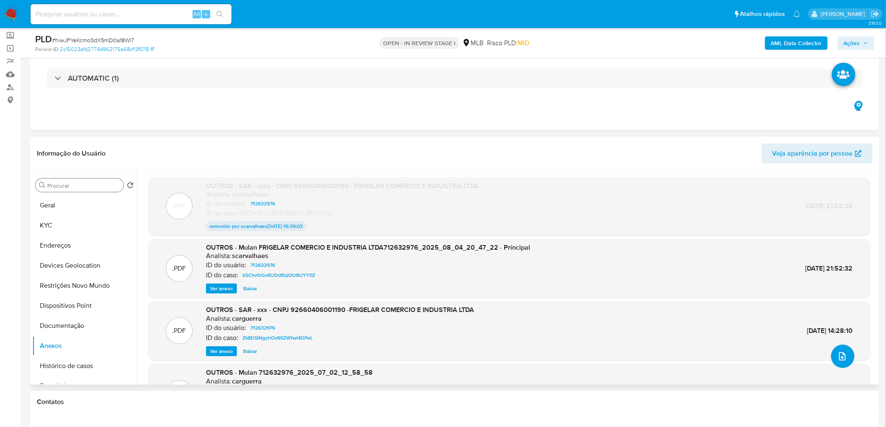
click at [595, 260] on icon "upload-file" at bounding box center [842, 357] width 10 height 10
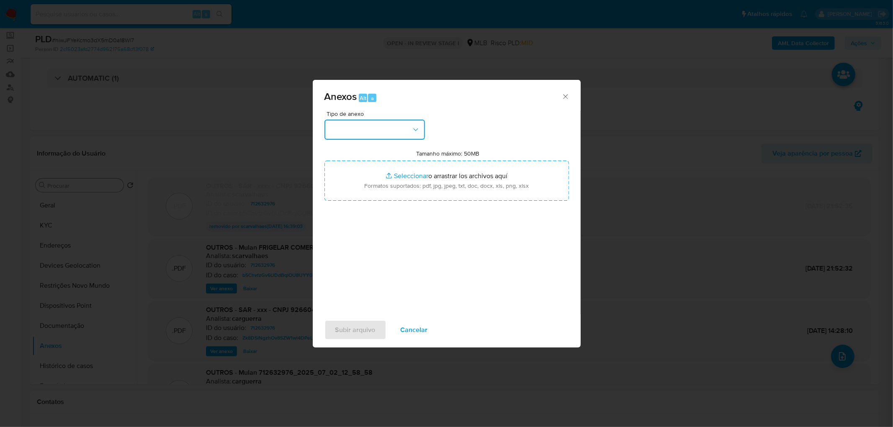
click at [399, 130] on button "button" at bounding box center [374, 130] width 100 height 20
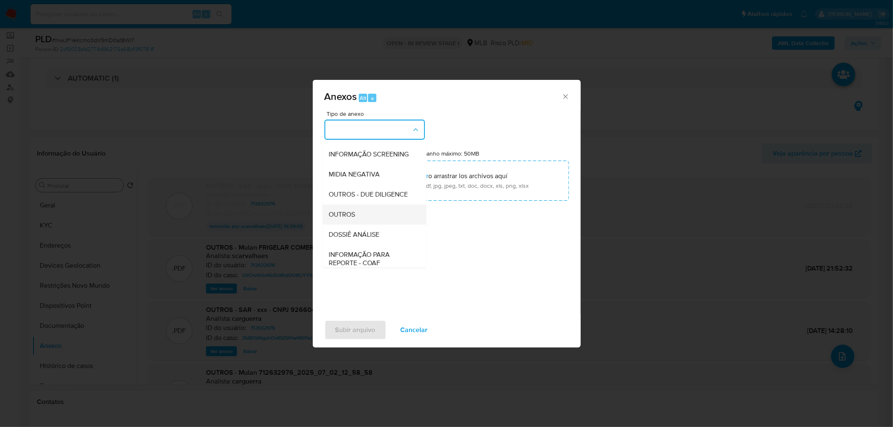
scroll to position [93, 0]
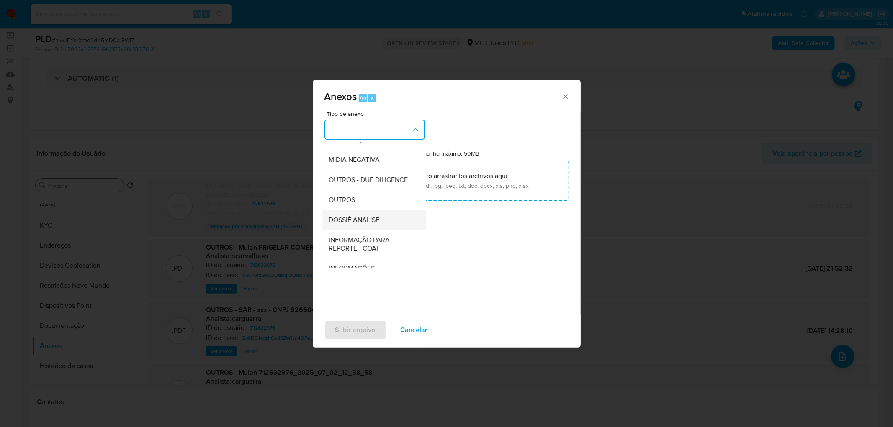
click at [353, 228] on div "DOSSIÊ ANÁLISE" at bounding box center [371, 220] width 85 height 20
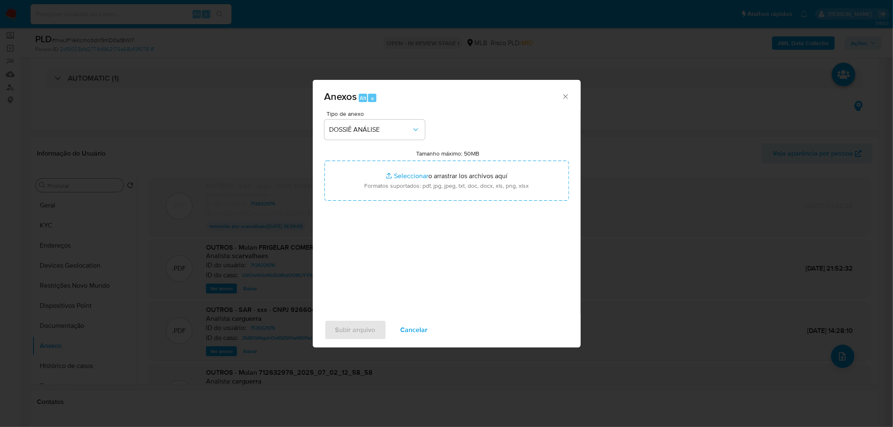
click at [375, 94] on div "a" at bounding box center [372, 98] width 8 height 8
click at [373, 129] on span "DOSSIÊ ANÁLISE" at bounding box center [371, 130] width 82 height 8
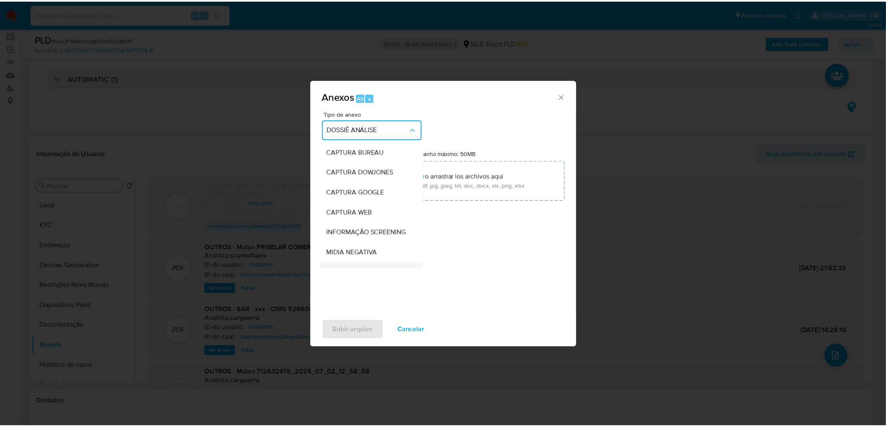
scroll to position [124, 0]
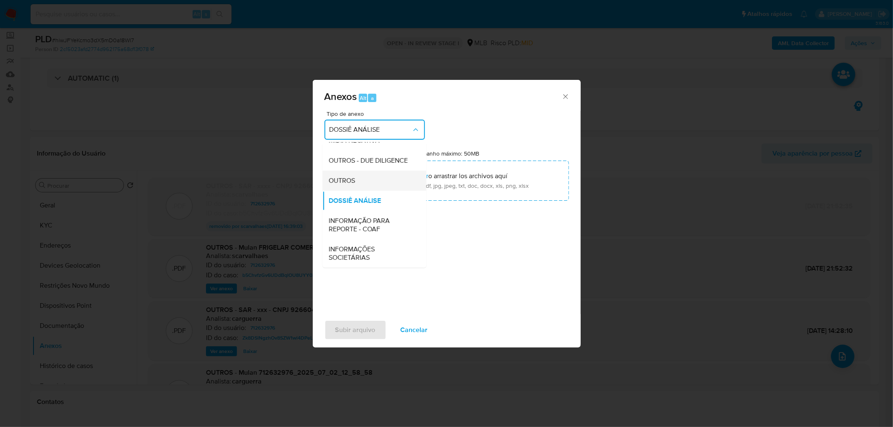
click at [369, 179] on div "OUTROS" at bounding box center [371, 181] width 85 height 20
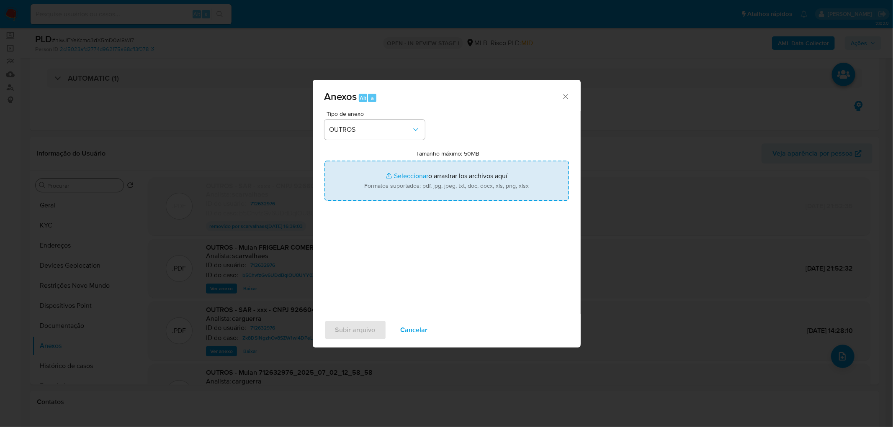
click at [396, 179] on input "Tamanho máximo: 50MB Seleccionar archivos" at bounding box center [446, 181] width 245 height 40
type input "C:\fakepath\Declinio - hiwJFYeKcmo3dX5mD0a18Wl7 - CNPJ 92660406001190 - FRIGELA…"
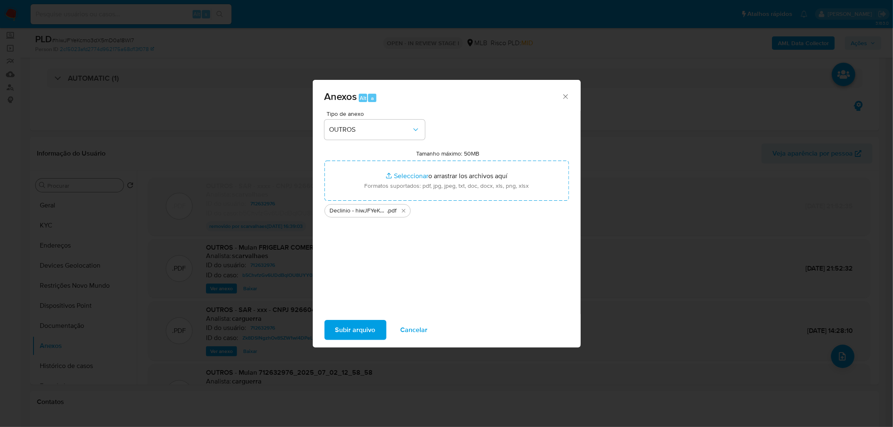
click at [356, 260] on span "Subir arquivo" at bounding box center [355, 330] width 40 height 18
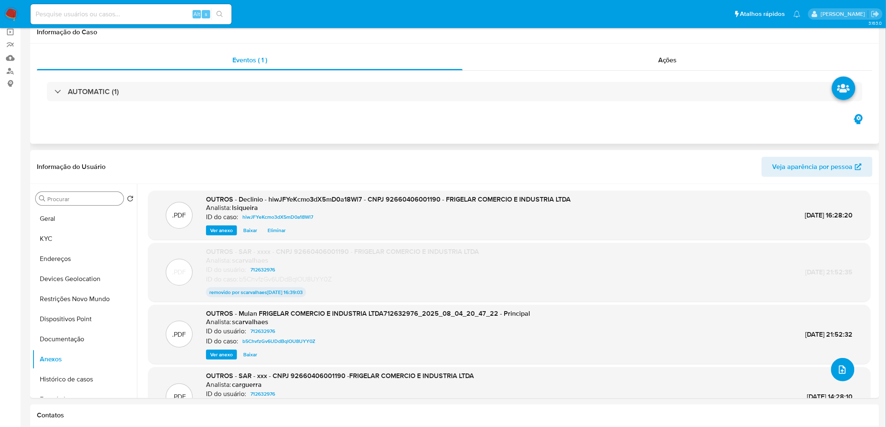
scroll to position [0, 0]
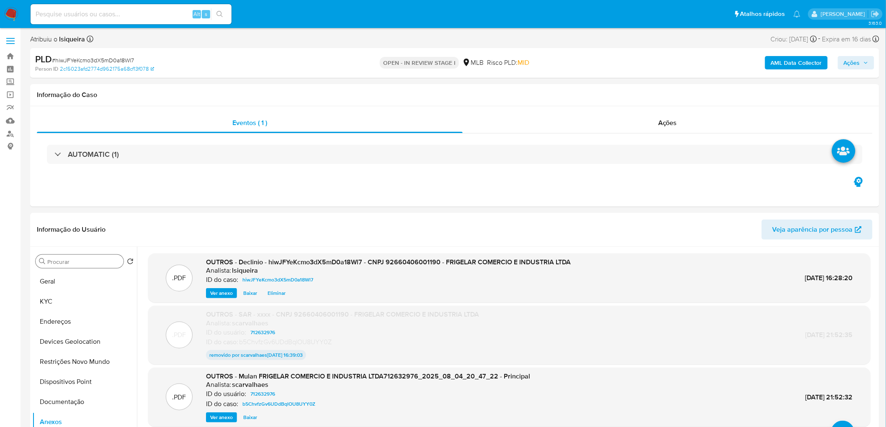
click at [595, 64] on button "Ações" at bounding box center [856, 62] width 36 height 13
click at [595, 196] on span "Enviar" at bounding box center [842, 197] width 16 height 12
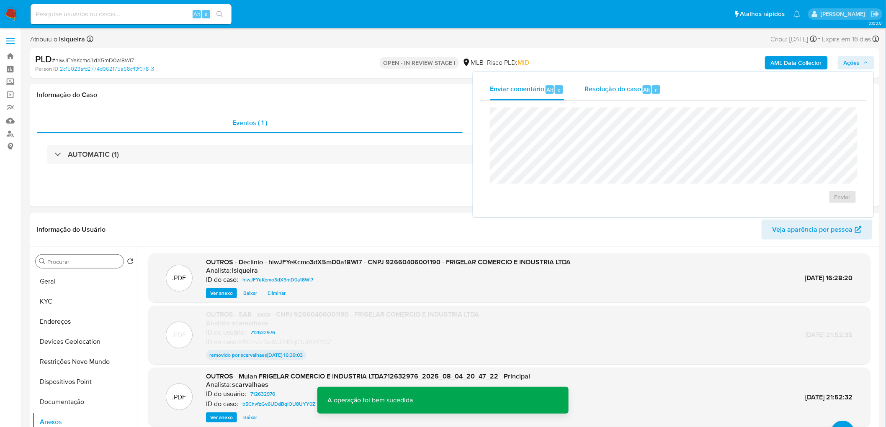
click at [595, 86] on span "Resolução do caso" at bounding box center [612, 90] width 57 height 10
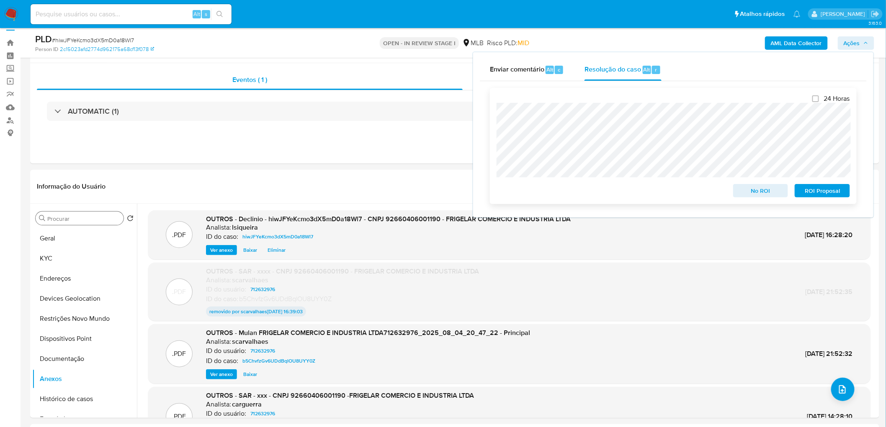
scroll to position [46, 0]
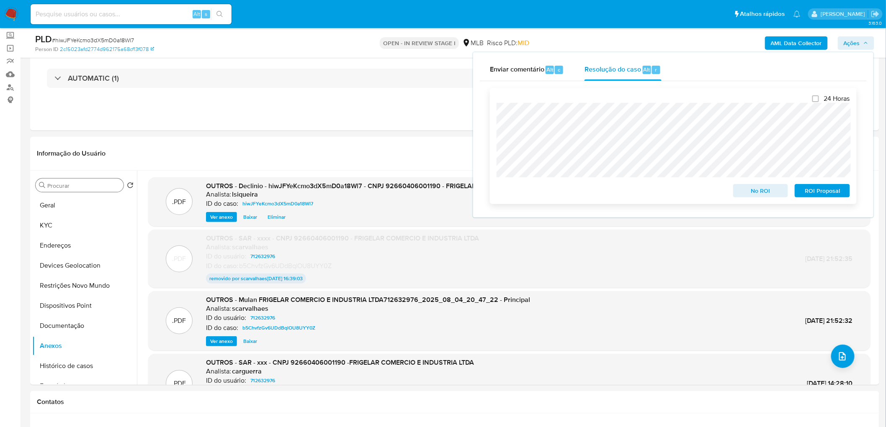
click at [595, 196] on span "No ROI" at bounding box center [761, 191] width 44 height 12
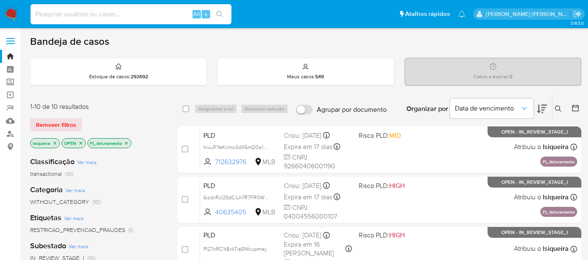
click at [88, 11] on input at bounding box center [131, 14] width 201 height 11
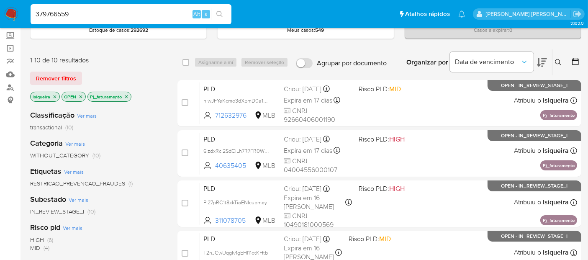
type input "379766559"
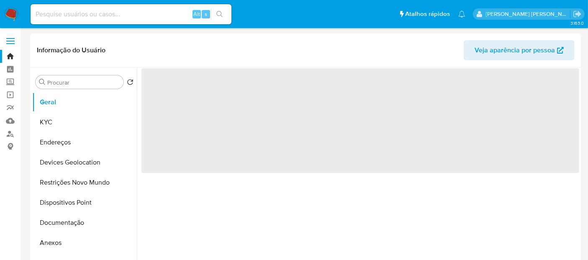
select select "10"
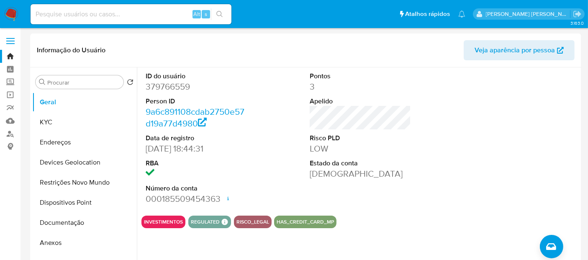
click at [17, 15] on img at bounding box center [11, 14] width 14 height 14
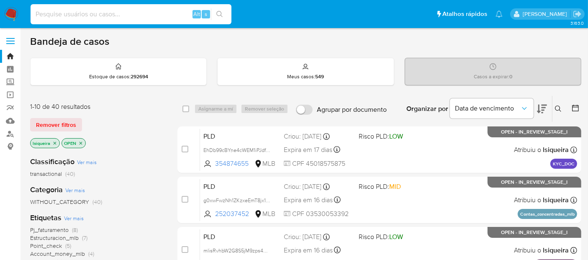
click at [100, 19] on input at bounding box center [131, 14] width 201 height 11
paste input "150399065"
type input "150399065"
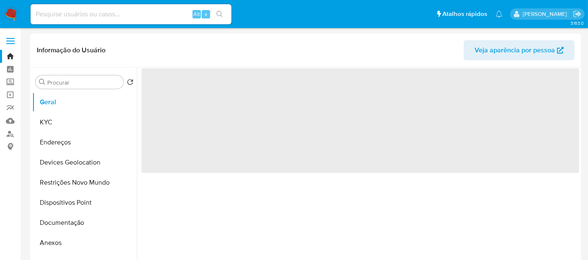
select select "10"
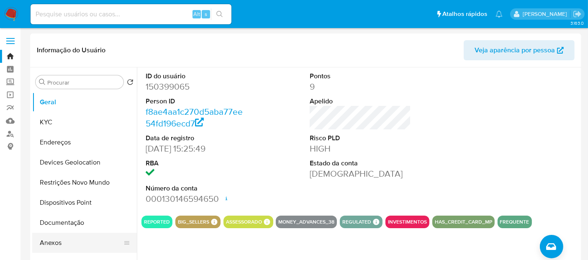
click at [68, 242] on button "Anexos" at bounding box center [81, 243] width 98 height 20
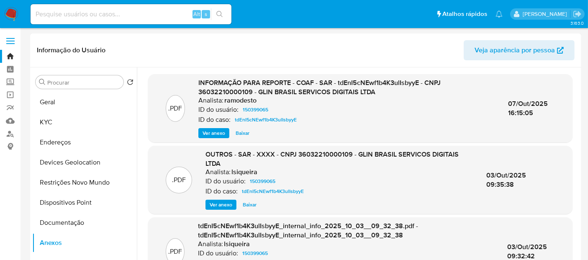
click at [206, 129] on span "Ver anexo" at bounding box center [214, 133] width 23 height 8
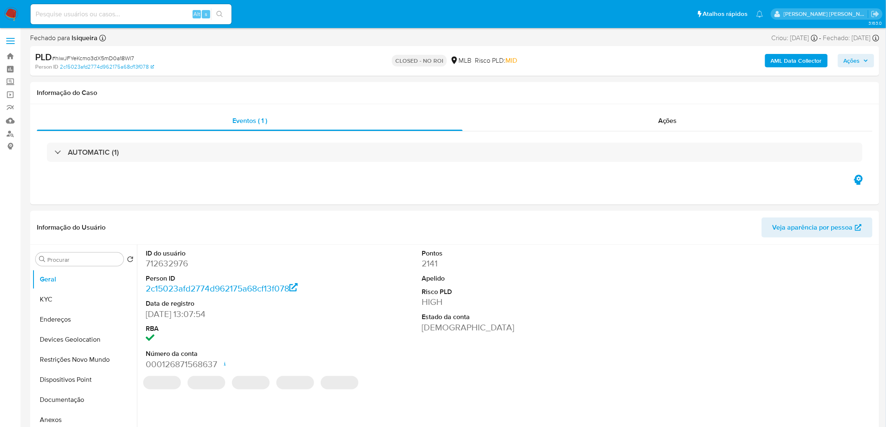
select select "10"
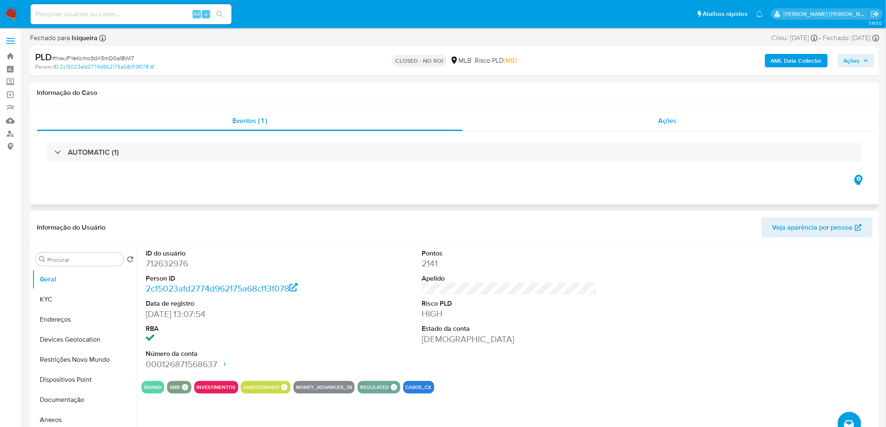
click at [630, 127] on div "Ações" at bounding box center [668, 121] width 410 height 20
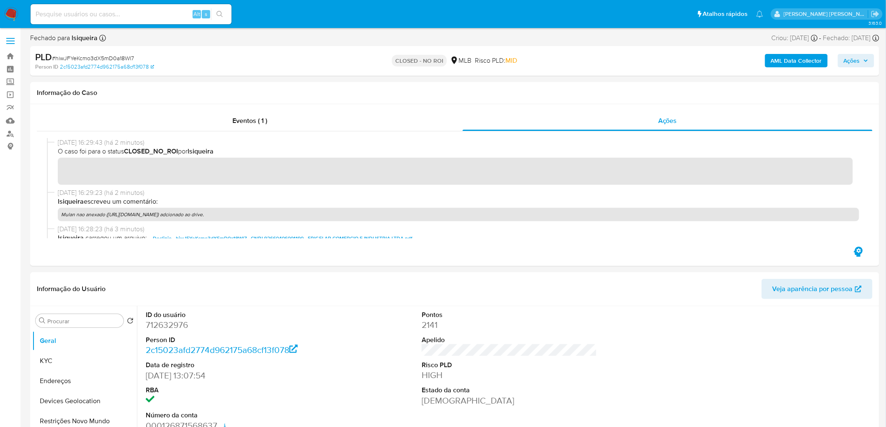
scroll to position [46, 0]
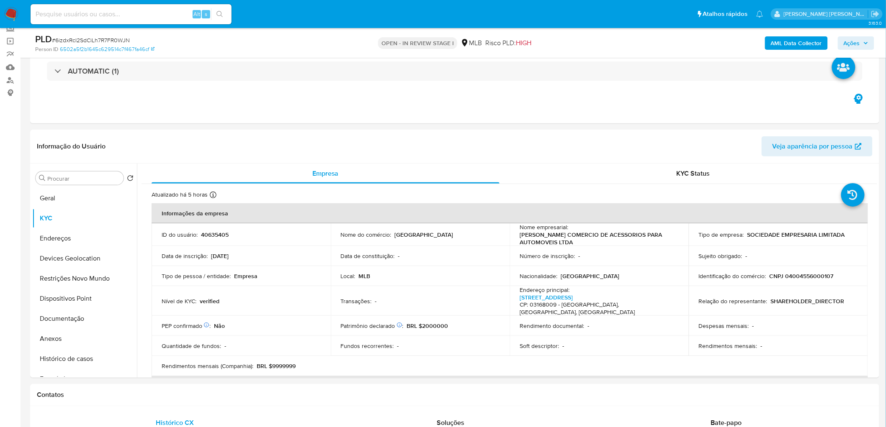
scroll to position [46, 0]
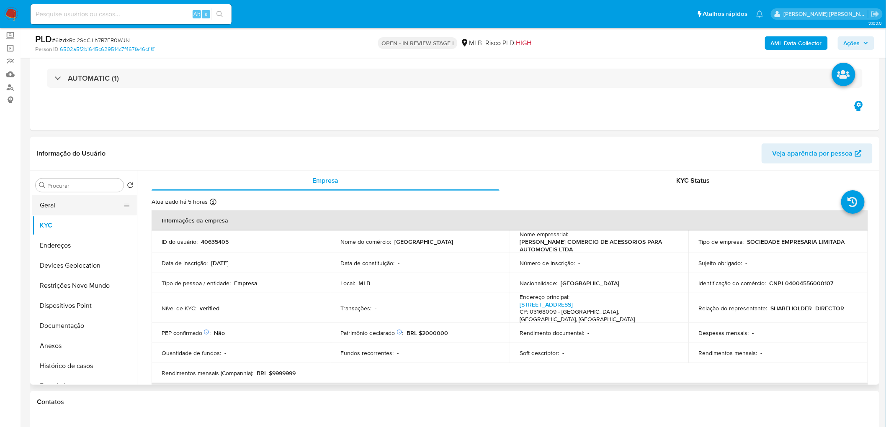
click at [63, 203] on button "Geral" at bounding box center [81, 206] width 98 height 20
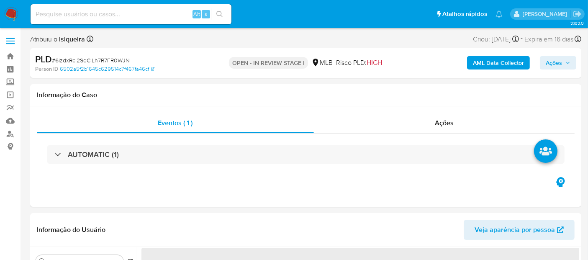
select select "10"
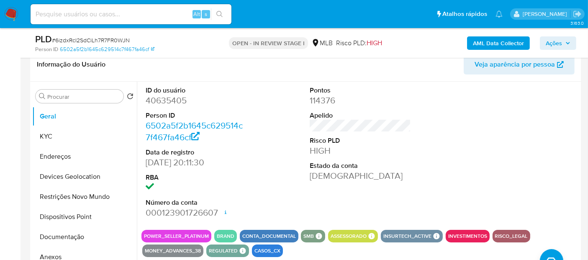
scroll to position [139, 0]
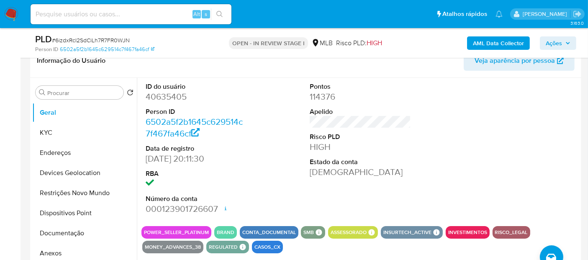
click at [268, 182] on div "ID do usuário 40635405 Person ID 6502a5f2b1645c629514c7f467fa46cf Data de regis…" at bounding box center [361, 149] width 438 height 142
click at [69, 141] on button "KYC" at bounding box center [81, 133] width 98 height 20
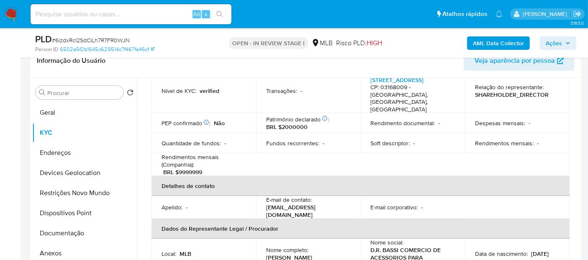
scroll to position [93, 0]
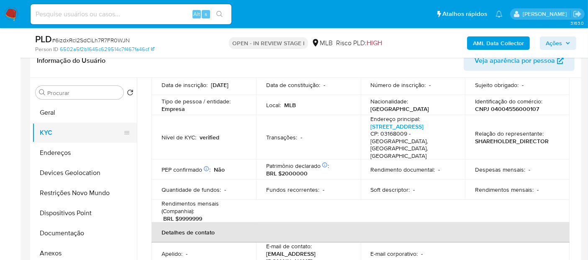
click at [67, 132] on button "KYC" at bounding box center [81, 133] width 98 height 20
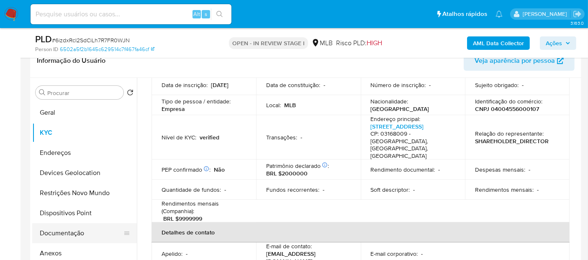
click at [64, 235] on button "Documentação" at bounding box center [81, 233] width 98 height 20
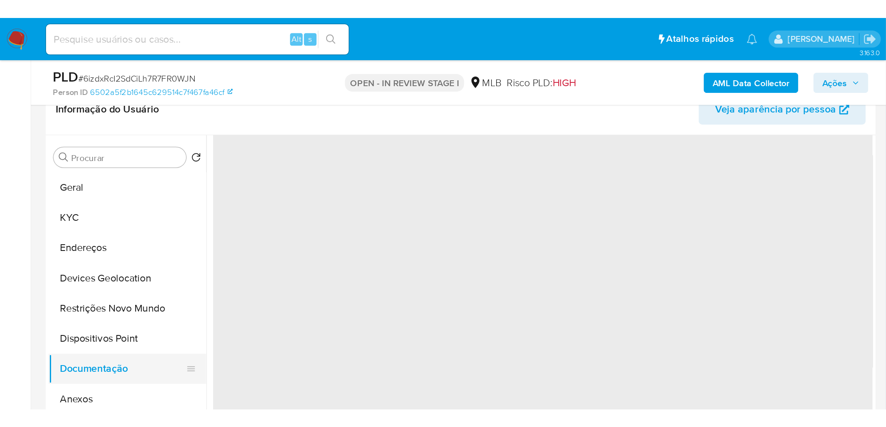
scroll to position [0, 0]
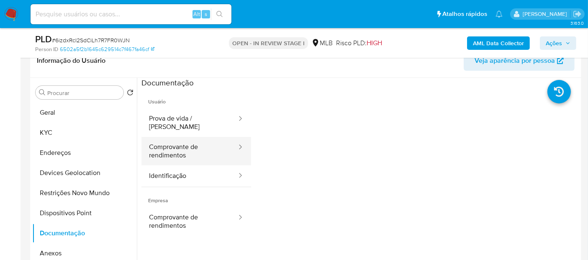
click at [195, 152] on button "Comprovante de rendimentos" at bounding box center [190, 151] width 96 height 28
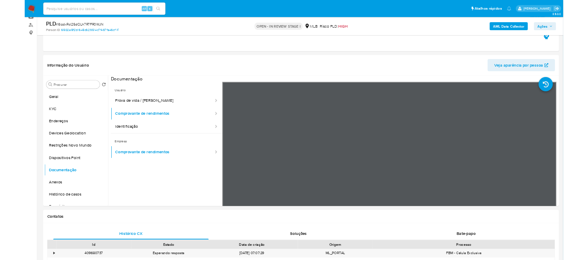
scroll to position [139, 0]
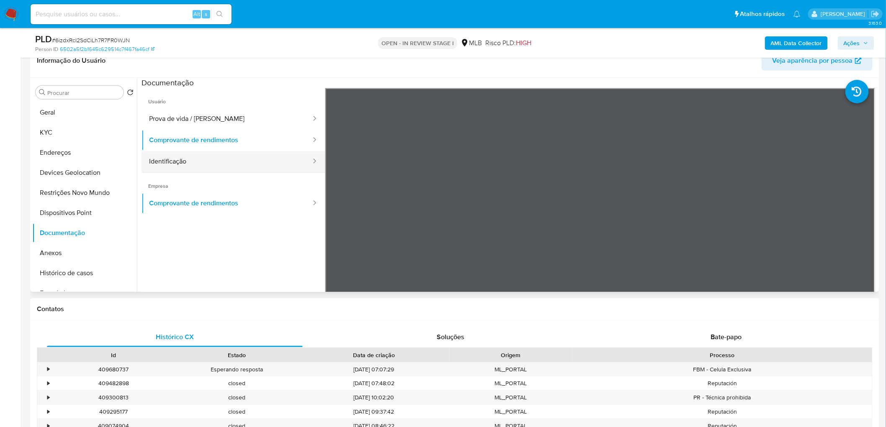
click at [157, 164] on button "Identificação" at bounding box center [227, 161] width 170 height 21
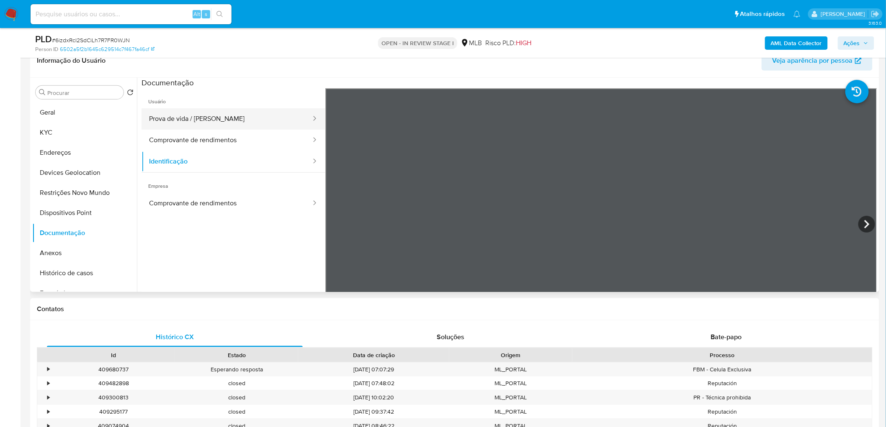
click at [209, 124] on button "Prova de vida / Selfie" at bounding box center [227, 118] width 170 height 21
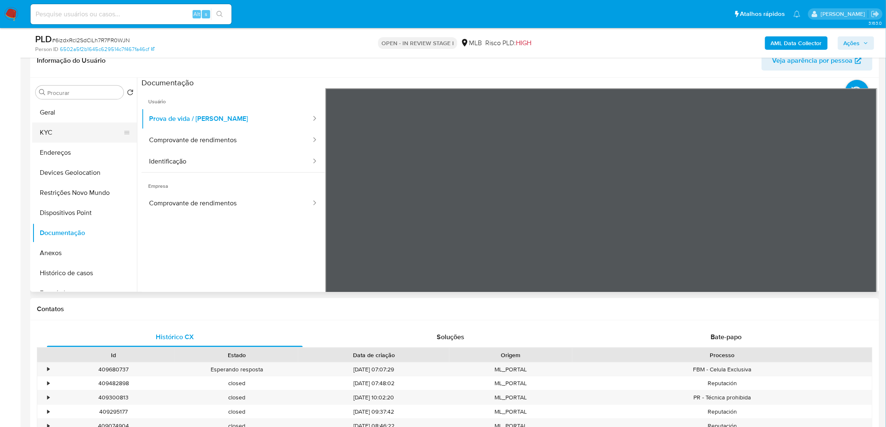
click at [60, 134] on button "KYC" at bounding box center [81, 133] width 98 height 20
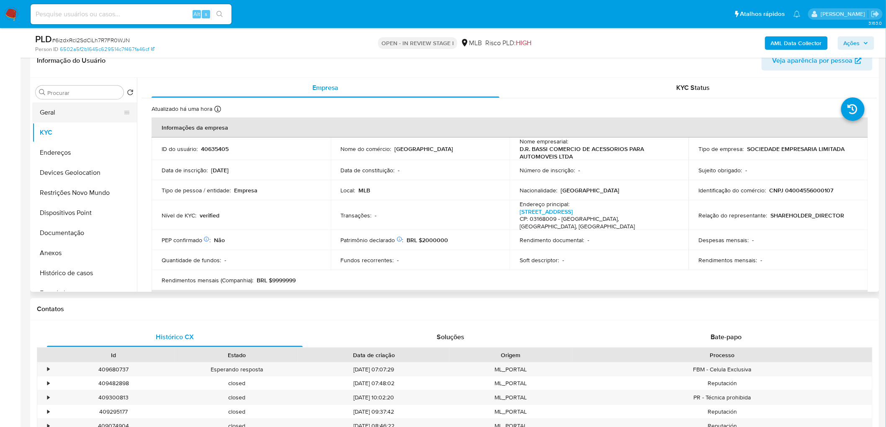
click at [73, 114] on button "Geral" at bounding box center [81, 113] width 98 height 20
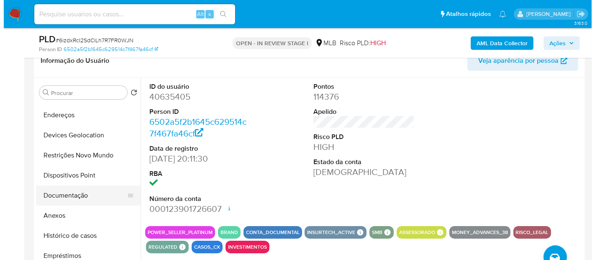
scroll to position [46, 0]
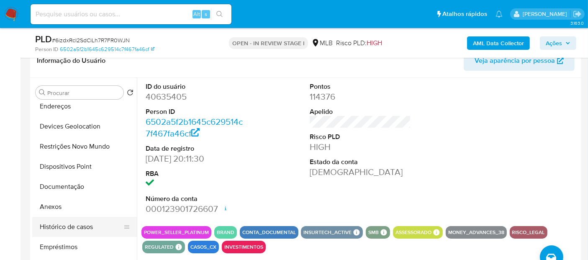
click at [80, 228] on button "Histórico de casos" at bounding box center [81, 227] width 98 height 20
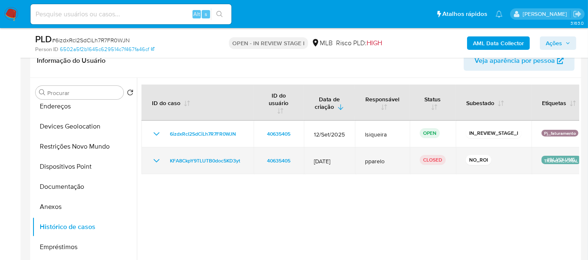
click at [159, 156] on icon "Mostrar/Ocultar" at bounding box center [157, 161] width 10 height 10
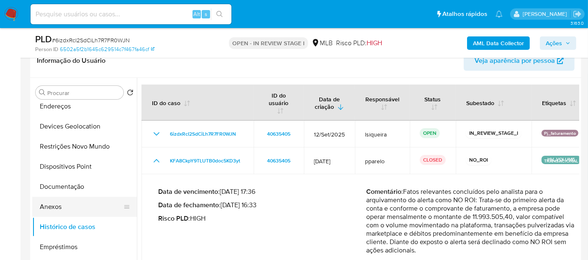
click at [82, 204] on button "Anexos" at bounding box center [81, 207] width 98 height 20
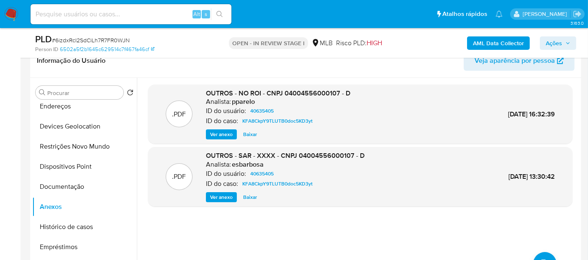
click at [211, 134] on span "Ver anexo" at bounding box center [221, 134] width 23 height 8
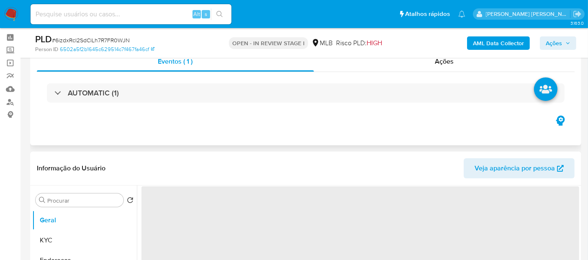
scroll to position [46, 0]
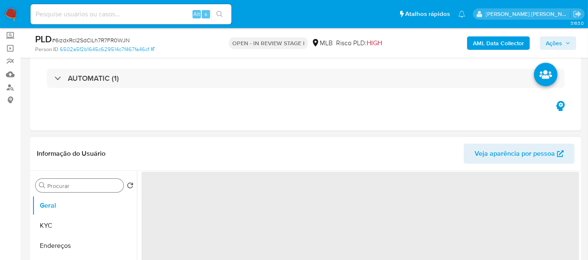
click at [84, 179] on div "Procurar" at bounding box center [80, 185] width 88 height 13
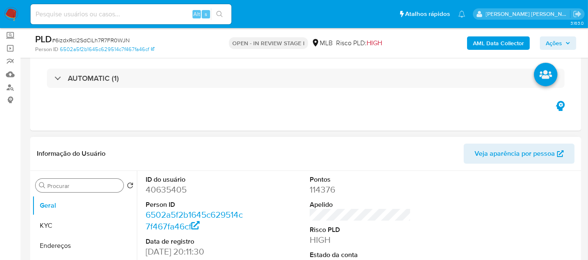
select select "10"
click at [86, 186] on input "Procurar" at bounding box center [83, 186] width 73 height 8
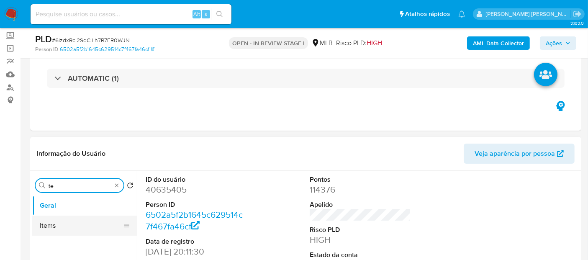
type input "ite"
click at [72, 223] on button "Items" at bounding box center [81, 226] width 98 height 20
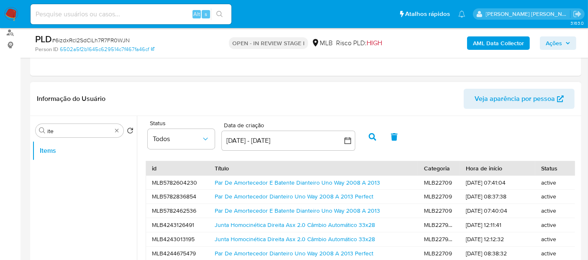
scroll to position [139, 0]
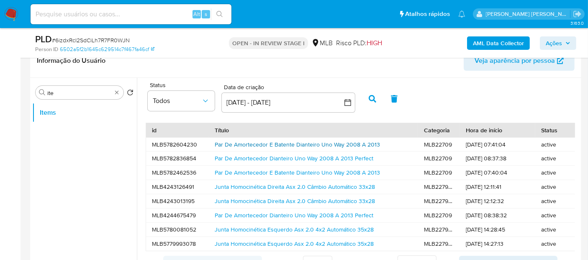
click at [337, 143] on link "Par De Amortecedor E Batente Dianteiro Uno Way 2008 A 2013" at bounding box center [297, 144] width 165 height 8
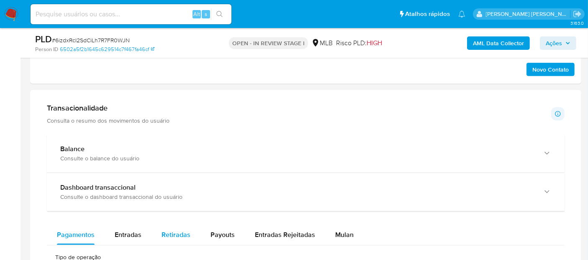
scroll to position [558, 0]
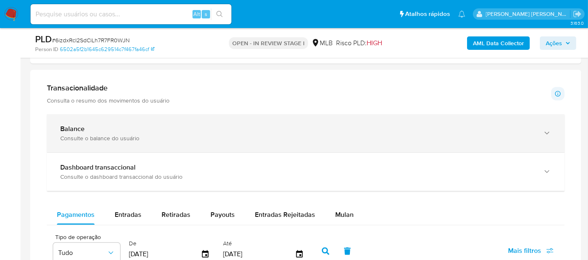
click at [160, 144] on div "Balance Consulte o balance do usuário" at bounding box center [306, 133] width 518 height 38
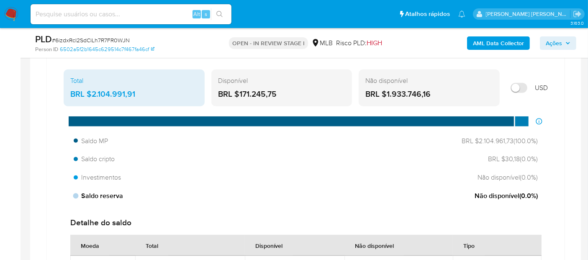
scroll to position [698, 0]
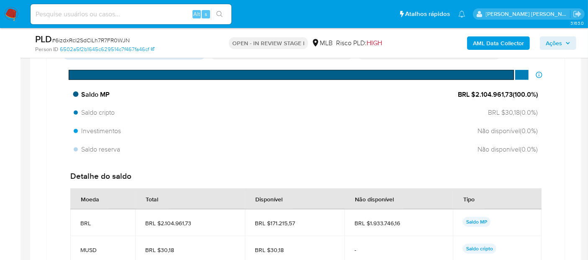
drag, startPoint x: 475, startPoint y: 96, endPoint x: 519, endPoint y: 93, distance: 44.5
click at [519, 93] on span "BRL $2.104.961,73 ( 100.0 %)" at bounding box center [498, 94] width 80 height 9
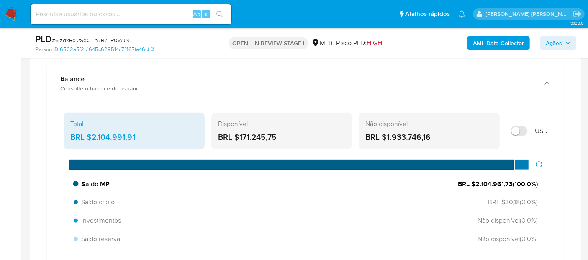
scroll to position [605, 0]
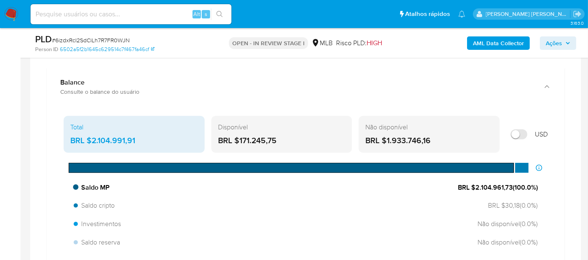
click at [509, 192] on div "Saldo MP BRL $2.104.961,73 ( 100.0 %)" at bounding box center [305, 188] width 471 height 16
drag, startPoint x: 510, startPoint y: 188, endPoint x: 474, endPoint y: 190, distance: 35.7
click at [474, 190] on div "Saldo MP BRL $2.104.961,73 ( 100.0 %)" at bounding box center [305, 188] width 471 height 16
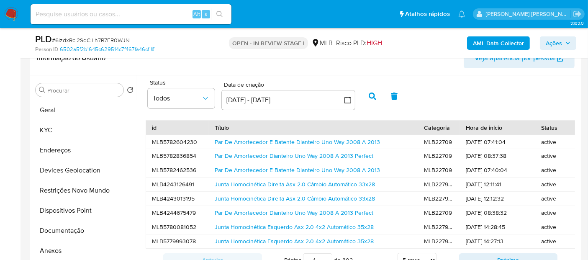
scroll to position [139, 0]
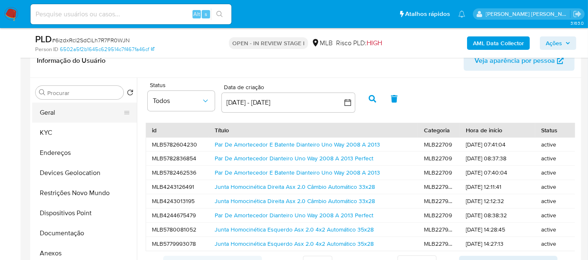
click at [57, 113] on button "Geral" at bounding box center [81, 113] width 98 height 20
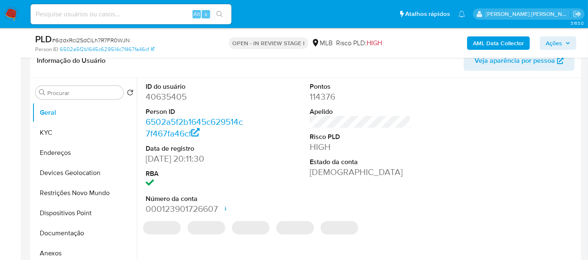
click at [178, 98] on dd "40635405" at bounding box center [196, 97] width 101 height 12
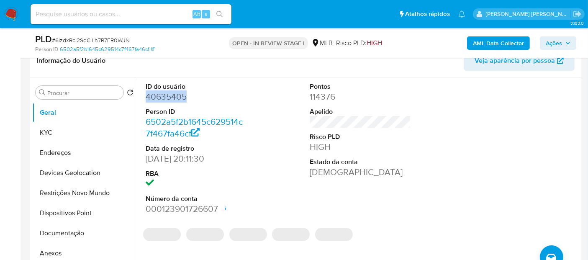
copy dd "40635405"
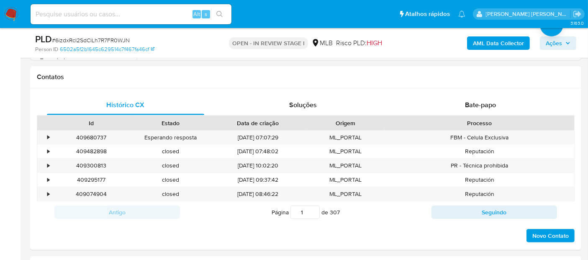
scroll to position [651, 0]
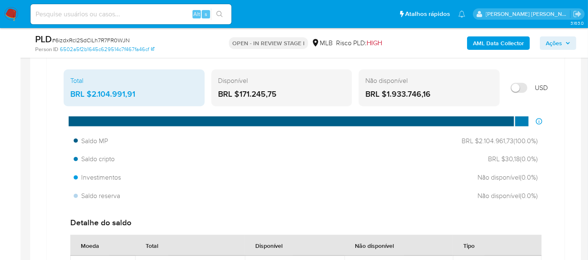
drag, startPoint x: 288, startPoint y: 95, endPoint x: 239, endPoint y: 95, distance: 48.6
click at [239, 95] on div "BRL $171.245,75" at bounding box center [282, 94] width 128 height 11
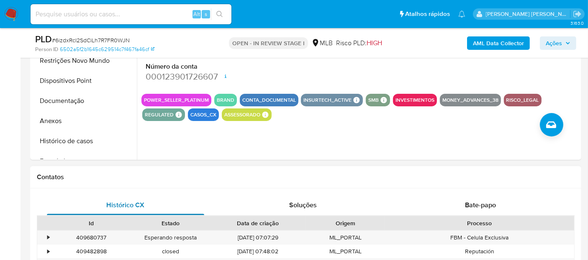
scroll to position [279, 0]
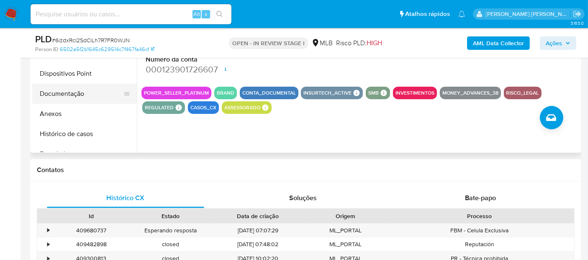
click at [70, 95] on button "Documentação" at bounding box center [81, 94] width 98 height 20
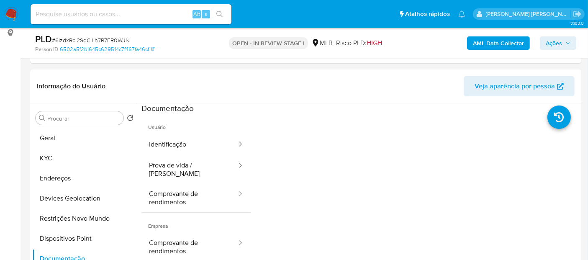
scroll to position [93, 0]
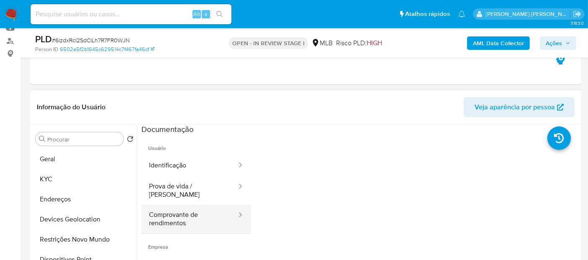
click at [184, 205] on button "Comprovante de rendimentos" at bounding box center [190, 219] width 96 height 28
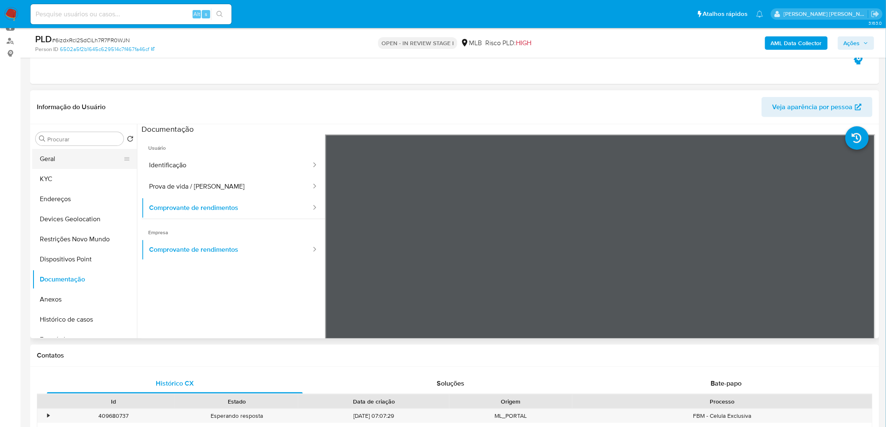
click at [87, 160] on button "Geral" at bounding box center [81, 159] width 98 height 20
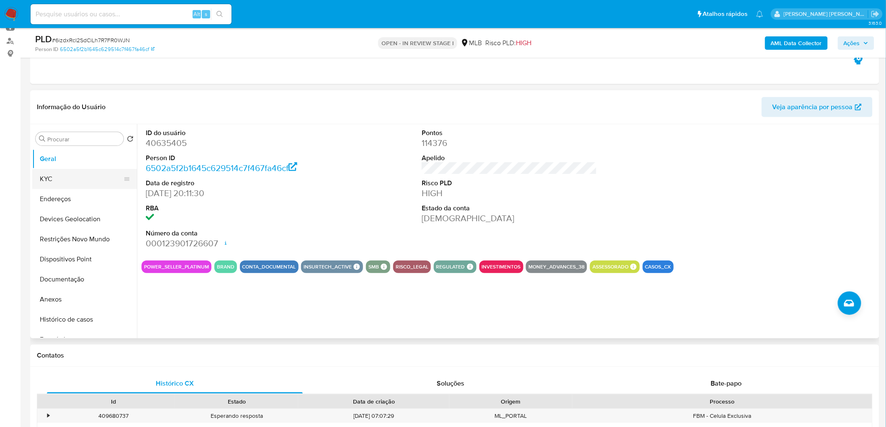
click at [100, 183] on button "KYC" at bounding box center [81, 179] width 98 height 20
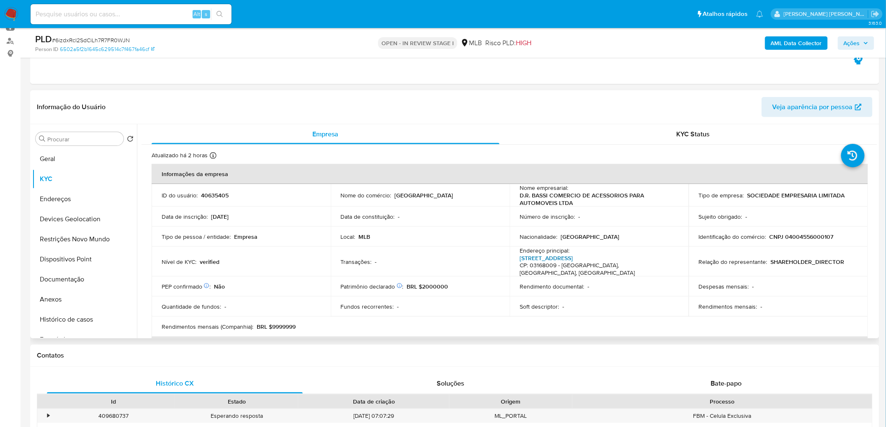
click at [573, 257] on link "Rua Dos Trilhos 1477, Mooca" at bounding box center [546, 258] width 53 height 8
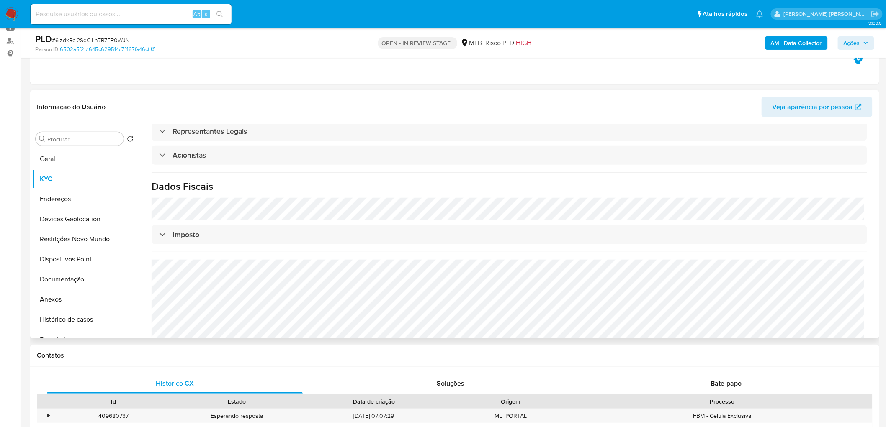
scroll to position [472, 0]
drag, startPoint x: 67, startPoint y: 197, endPoint x: 0, endPoint y: 209, distance: 67.5
click at [67, 198] on button "Endereços" at bounding box center [84, 199] width 105 height 20
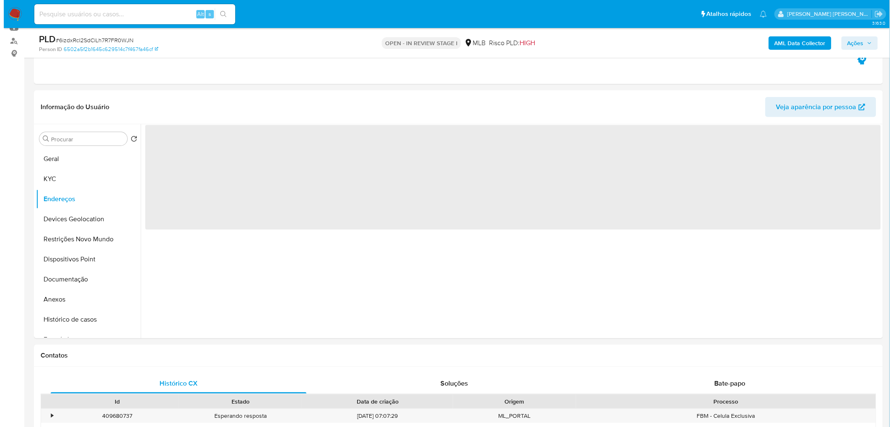
scroll to position [0, 0]
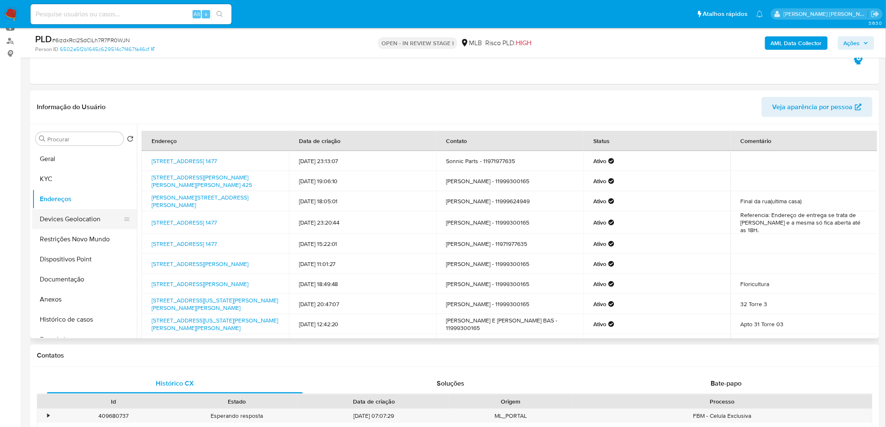
click at [95, 220] on button "Devices Geolocation" at bounding box center [81, 219] width 98 height 20
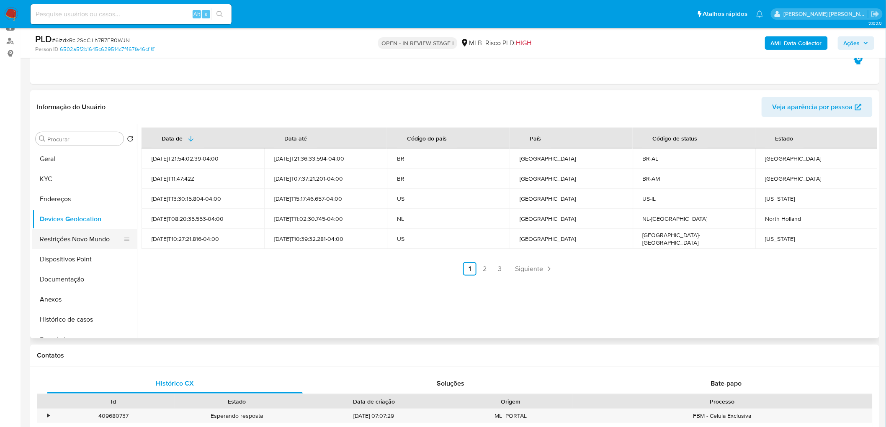
click at [85, 241] on button "Restrições Novo Mundo" at bounding box center [81, 239] width 98 height 20
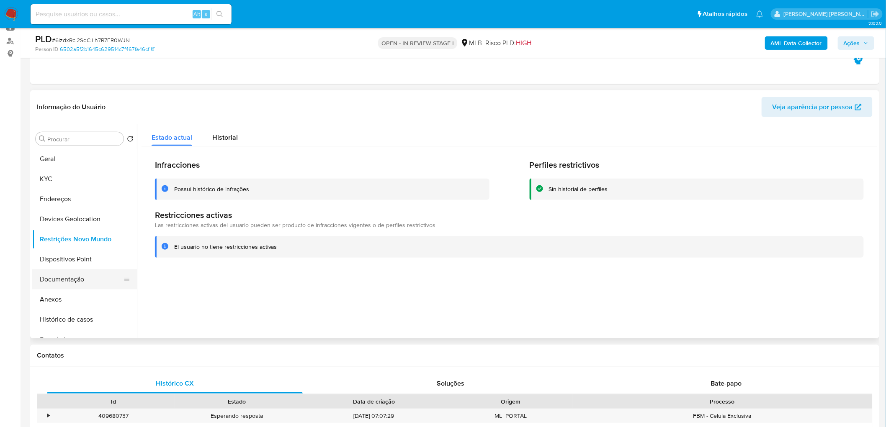
drag, startPoint x: 387, startPoint y: 289, endPoint x: 88, endPoint y: 270, distance: 299.1
click at [88, 260] on button "Documentação" at bounding box center [81, 280] width 98 height 20
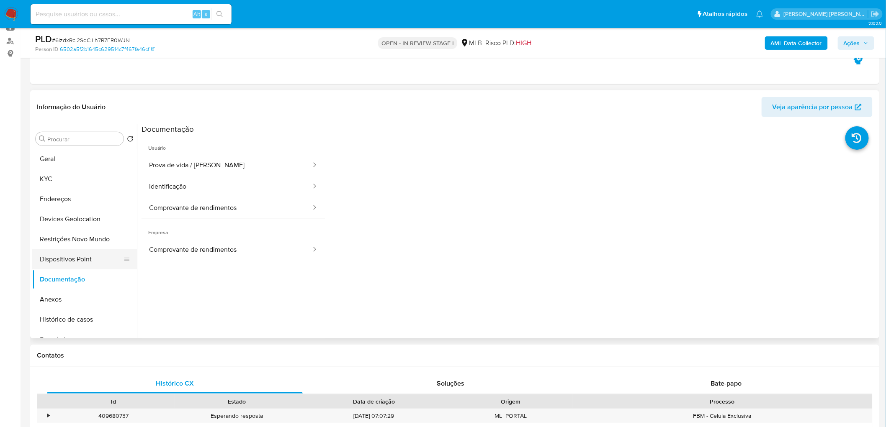
click at [86, 260] on button "Dispositivos Point" at bounding box center [81, 260] width 98 height 20
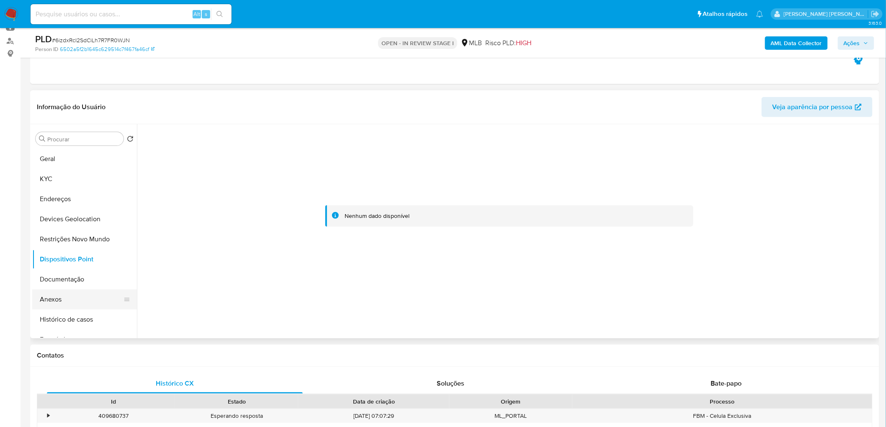
click at [52, 260] on button "Anexos" at bounding box center [81, 300] width 98 height 20
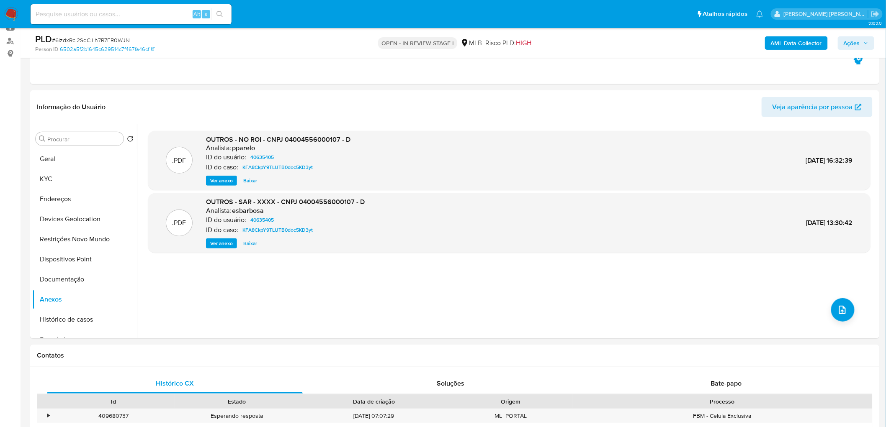
click at [595, 45] on b "AML Data Collector" at bounding box center [796, 42] width 51 height 13
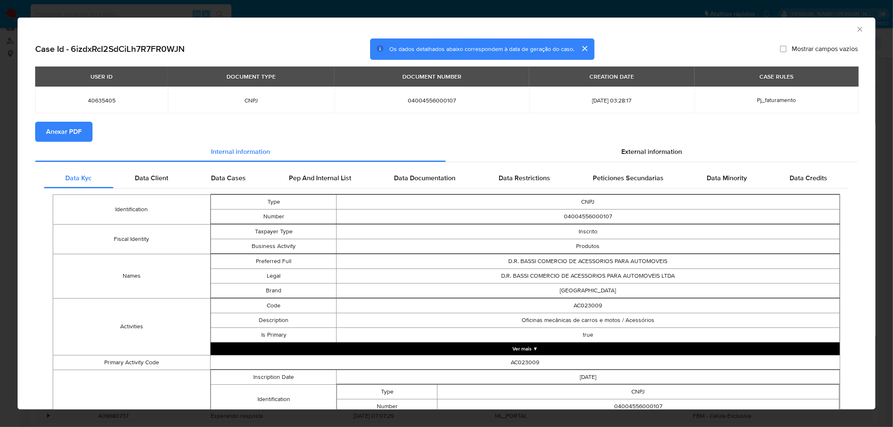
click at [66, 130] on span "Anexar PDF" at bounding box center [64, 132] width 36 height 18
click at [595, 28] on icon "Fechar a janela" at bounding box center [859, 29] width 5 height 5
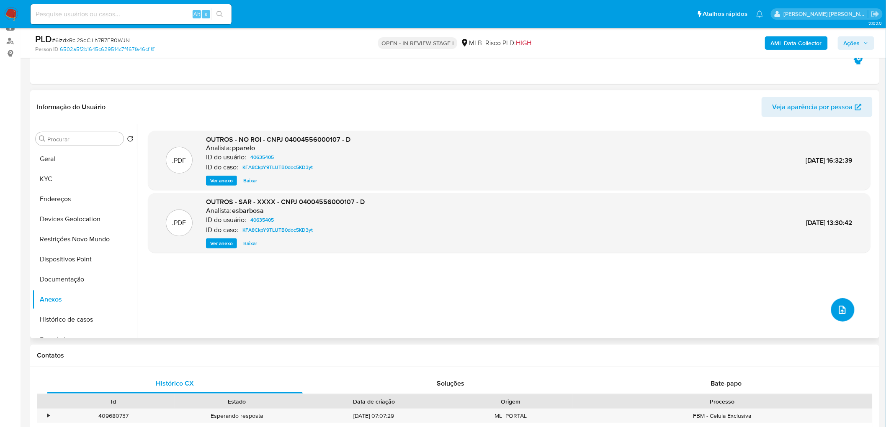
click at [595, 260] on icon "upload-file" at bounding box center [842, 310] width 10 height 10
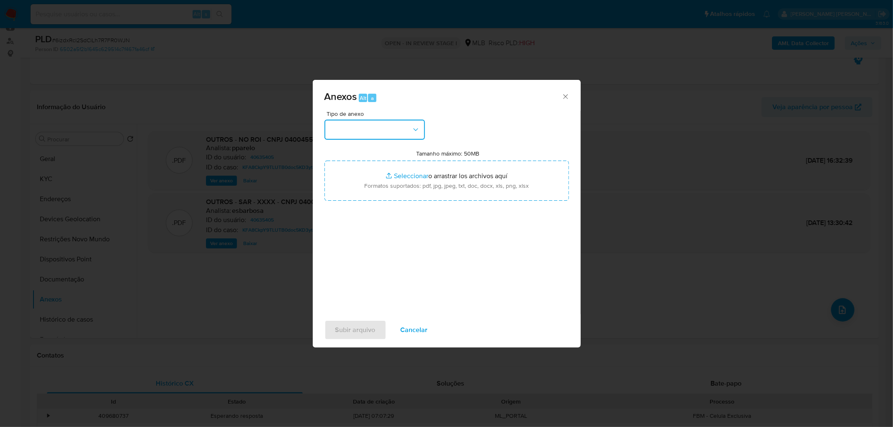
click at [394, 139] on button "button" at bounding box center [374, 130] width 100 height 20
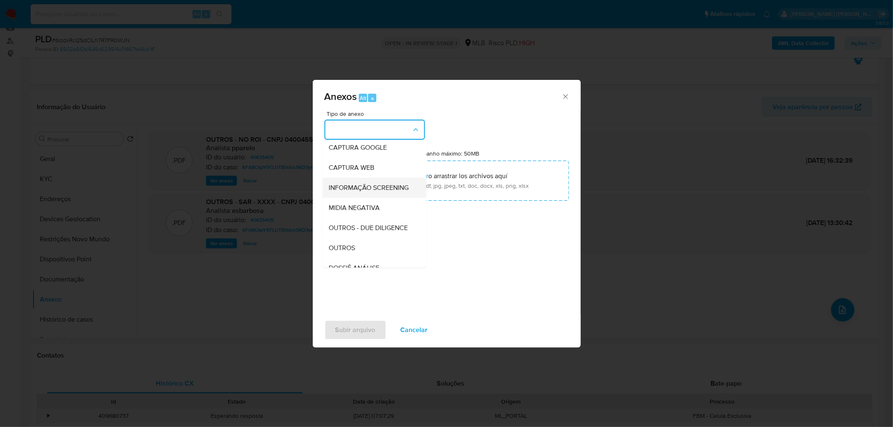
scroll to position [46, 0]
click at [337, 251] on span "OUTROS" at bounding box center [342, 246] width 26 height 8
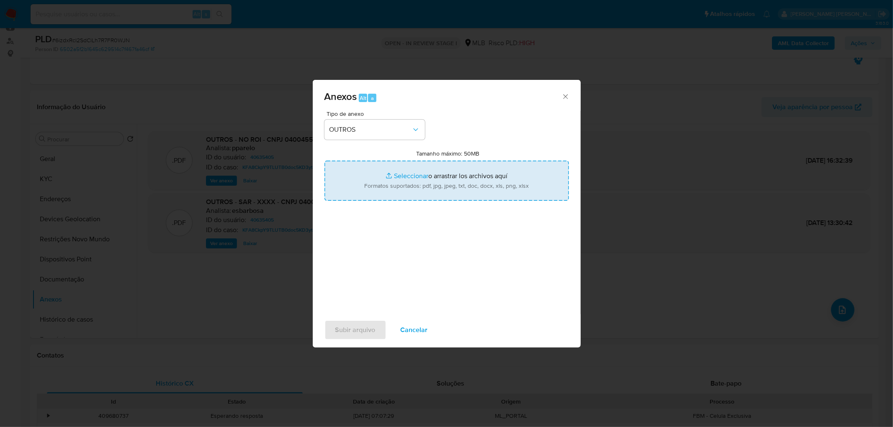
click at [371, 189] on input "Tamanho máximo: 50MB Seleccionar archivos" at bounding box center [446, 181] width 245 height 40
click at [412, 169] on input "Tamanho máximo: 50MB Seleccionar archivos" at bounding box center [446, 181] width 245 height 40
type input "C:\fakepath\Declinio - 6izdxRcI2SdCiLh7R7FR0WJN - CNPJ 04004556000107 - D.R. BA…"
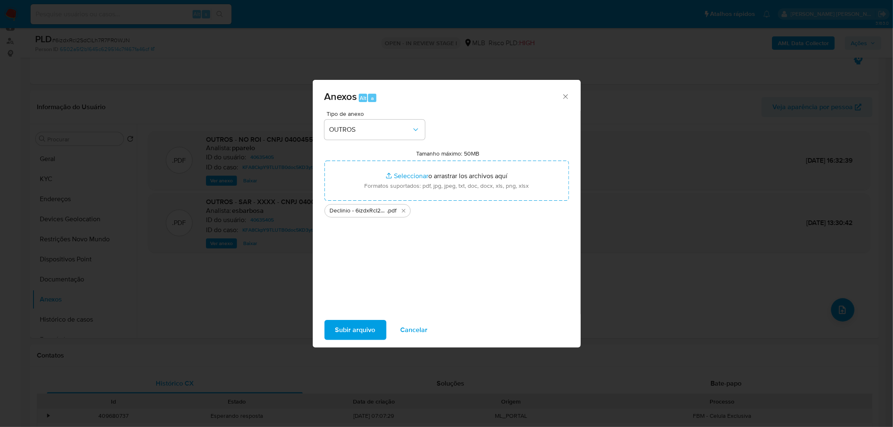
click at [358, 260] on span "Subir arquivo" at bounding box center [355, 330] width 40 height 18
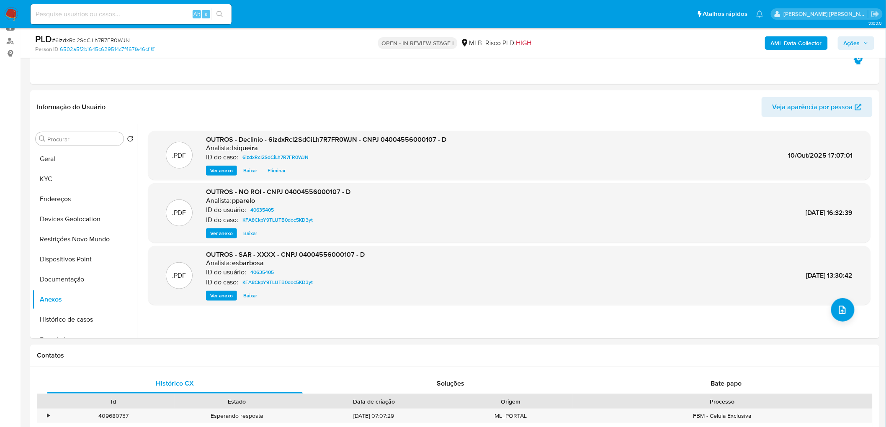
click at [595, 42] on span "Ações" at bounding box center [852, 42] width 16 height 13
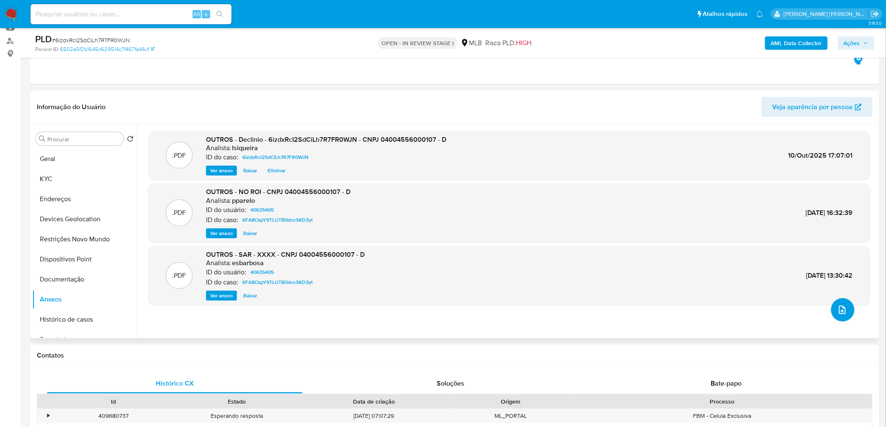
click at [595, 260] on button "upload-file" at bounding box center [842, 310] width 23 height 23
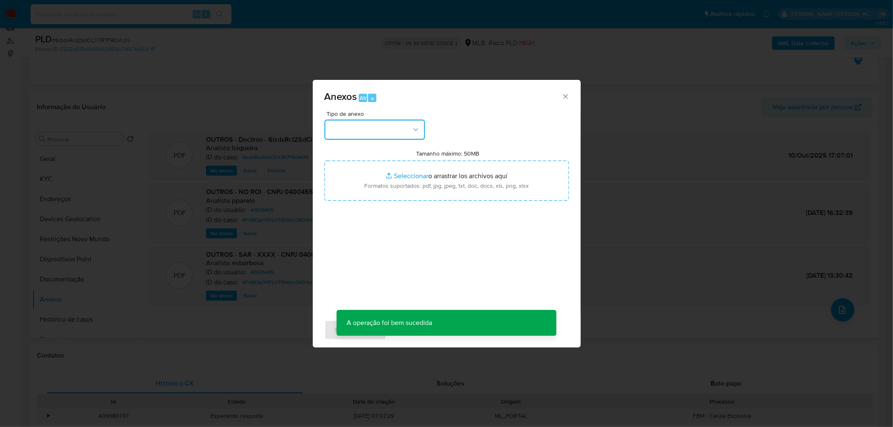
click at [388, 126] on button "button" at bounding box center [374, 130] width 100 height 20
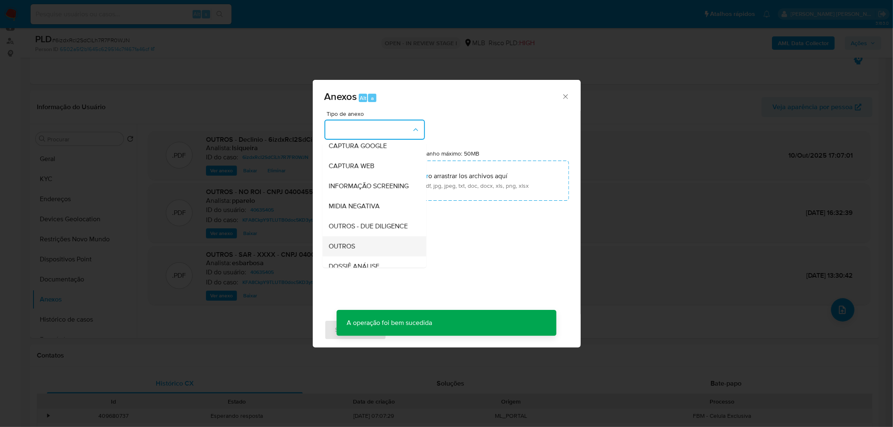
click at [349, 251] on span "OUTROS" at bounding box center [342, 246] width 26 height 8
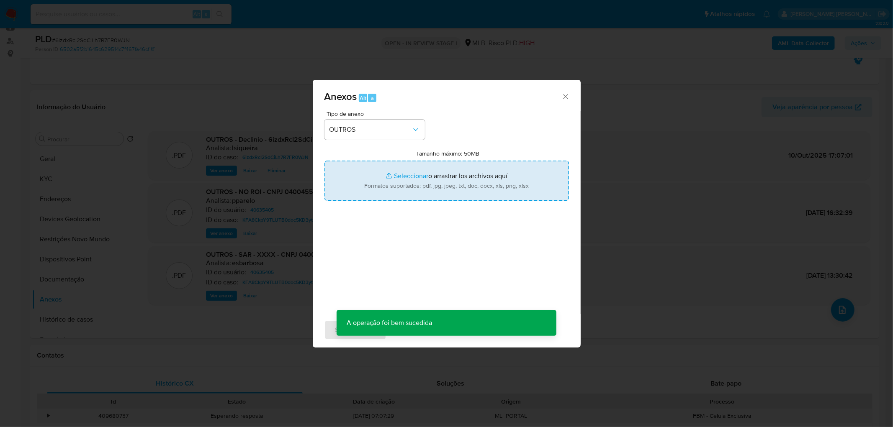
click at [412, 198] on input "Tamanho máximo: 50MB Seleccionar archivos" at bounding box center [446, 181] width 245 height 40
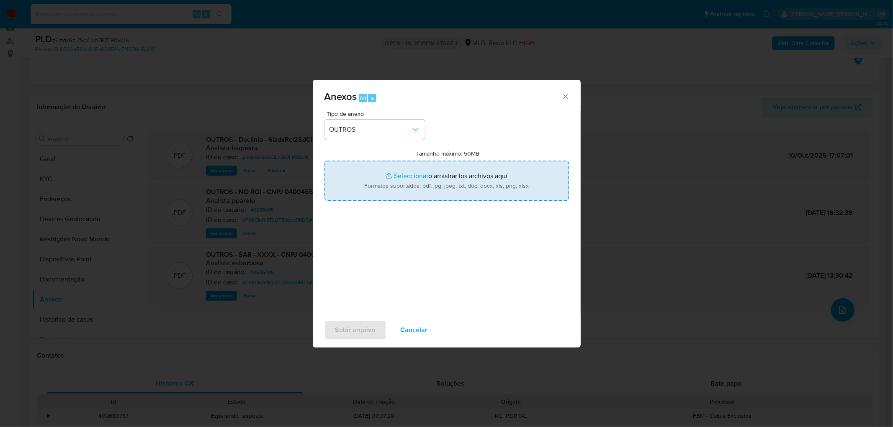
type input "C:\fakepath\Mulan 40635405_2025_10_10_11_35_05.xlsx"
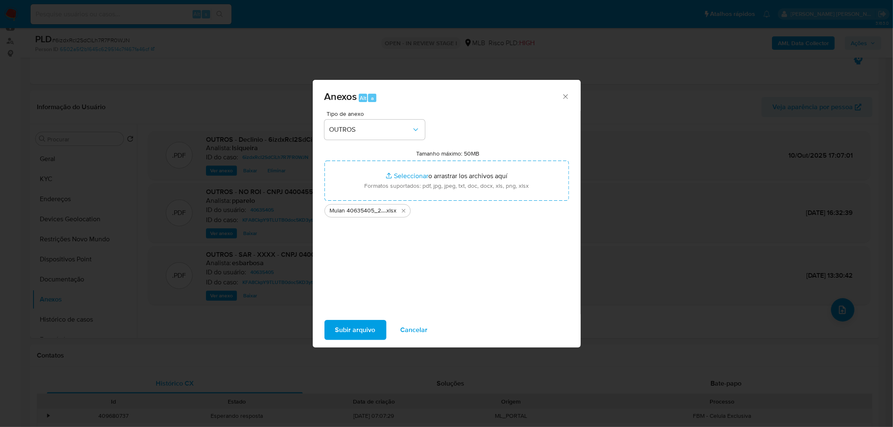
drag, startPoint x: 412, startPoint y: 198, endPoint x: 360, endPoint y: 329, distance: 140.4
click at [360, 260] on span "Subir arquivo" at bounding box center [355, 330] width 40 height 18
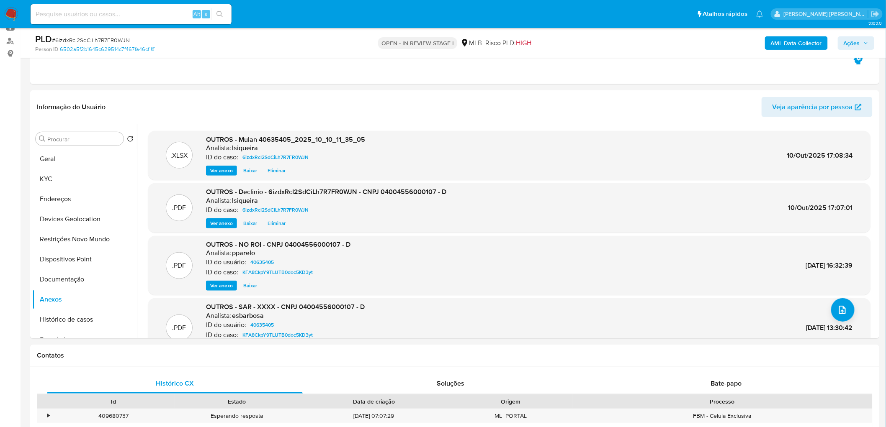
click at [595, 43] on span "Ações" at bounding box center [852, 42] width 16 height 13
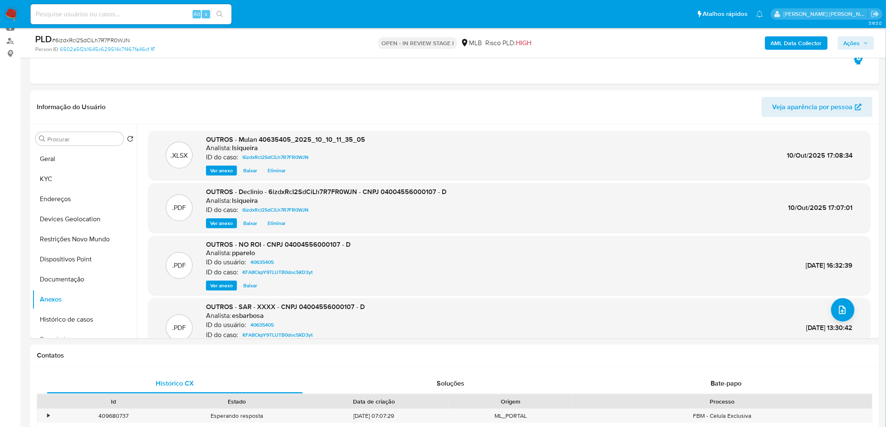
click at [595, 45] on span "Ações" at bounding box center [852, 42] width 16 height 13
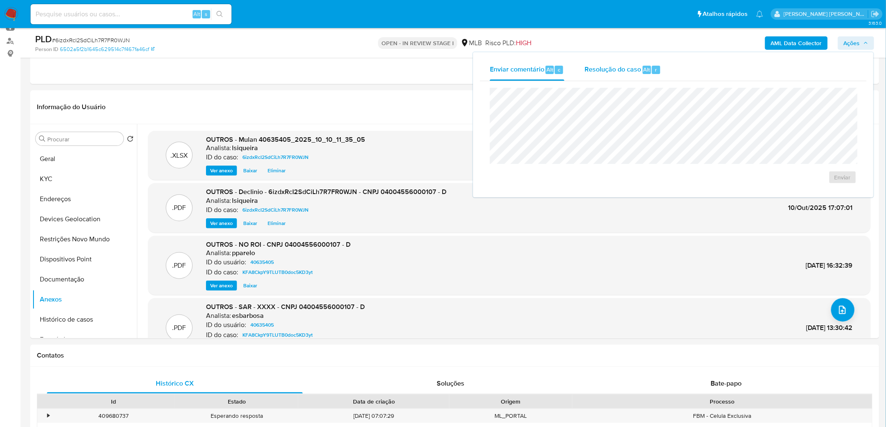
click at [595, 70] on span "Resolução do caso" at bounding box center [612, 69] width 57 height 10
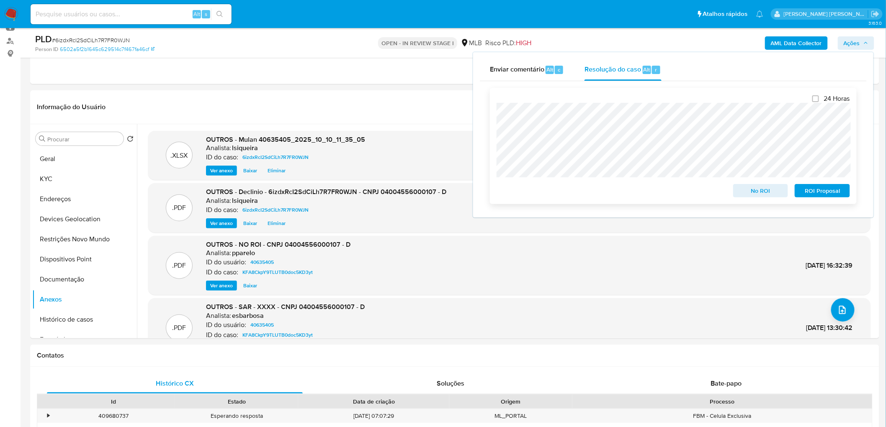
click at [595, 194] on span "No ROI" at bounding box center [761, 191] width 44 height 12
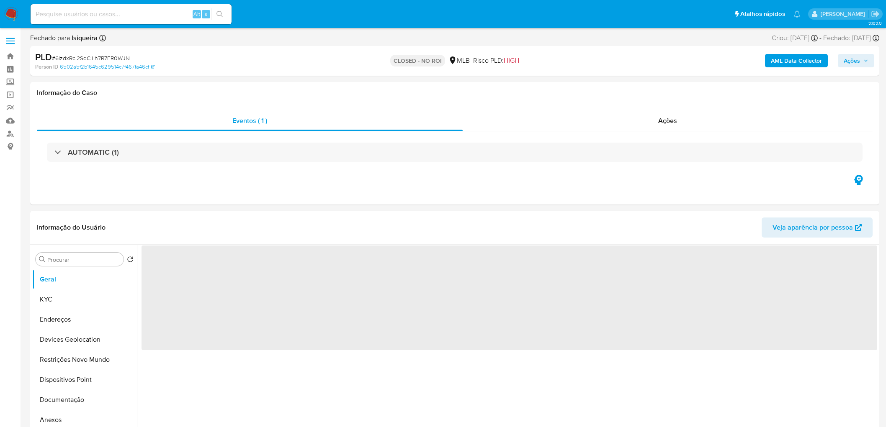
select select "10"
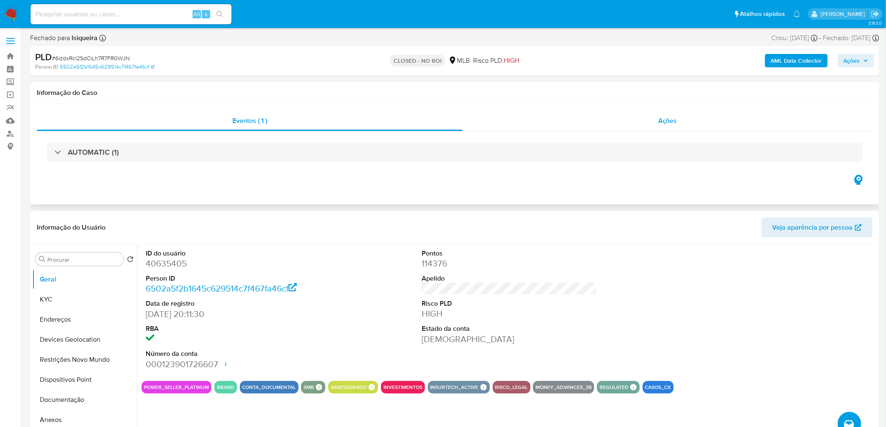
drag, startPoint x: 656, startPoint y: 109, endPoint x: 658, endPoint y: 115, distance: 6.1
click at [658, 113] on div "Eventos ( 1 ) Ações AUTOMATIC (1)" at bounding box center [454, 154] width 849 height 100
click at [659, 118] on span "Ações" at bounding box center [667, 121] width 19 height 10
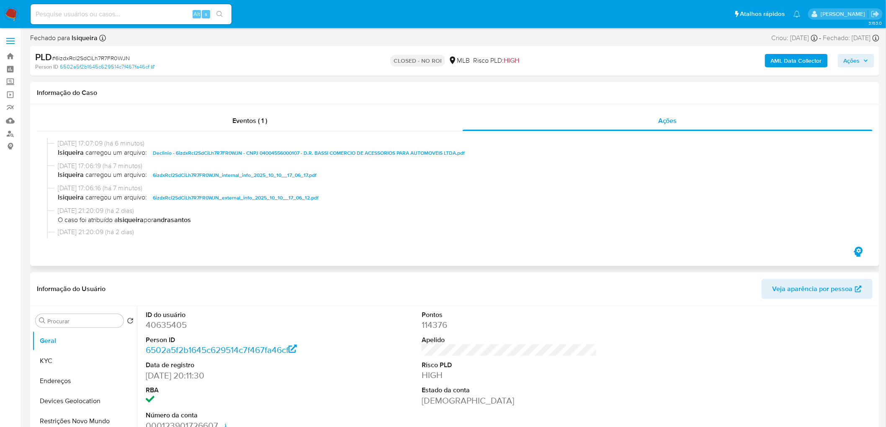
scroll to position [46, 0]
